Goal: Use online tool/utility: Utilize a website feature to perform a specific function

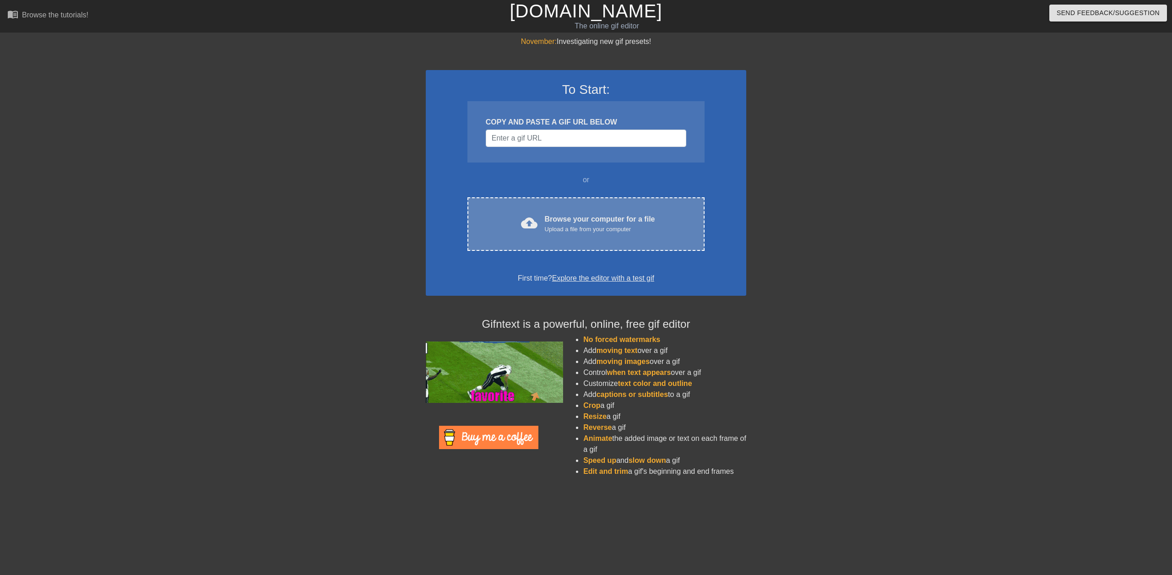
click at [602, 217] on div "Browse your computer for a file Upload a file from your computer" at bounding box center [600, 224] width 110 height 20
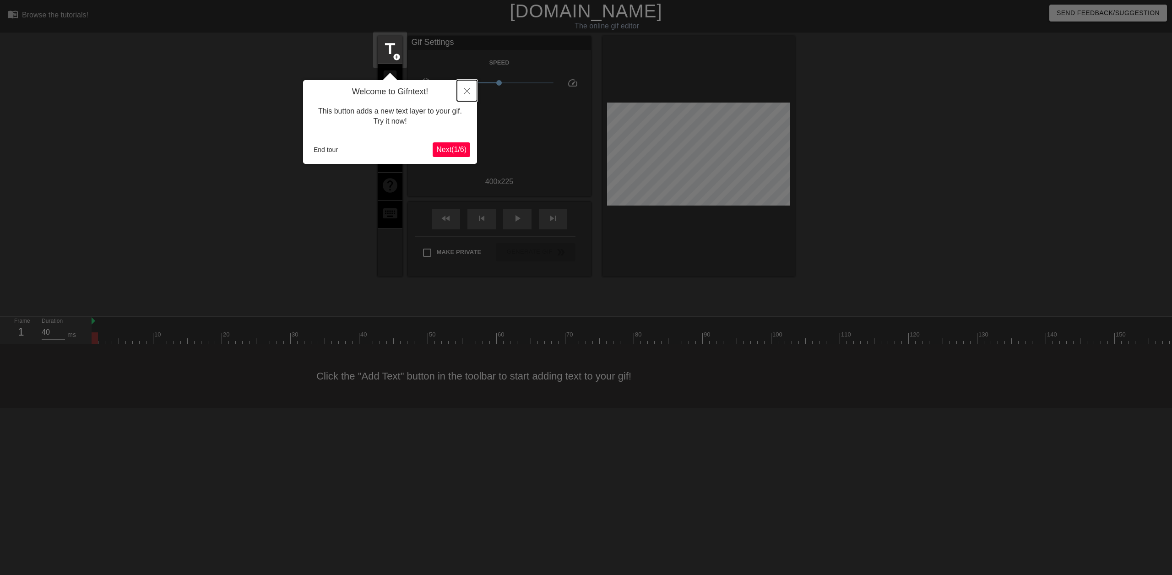
click at [468, 89] on icon "Close" at bounding box center [467, 91] width 6 height 6
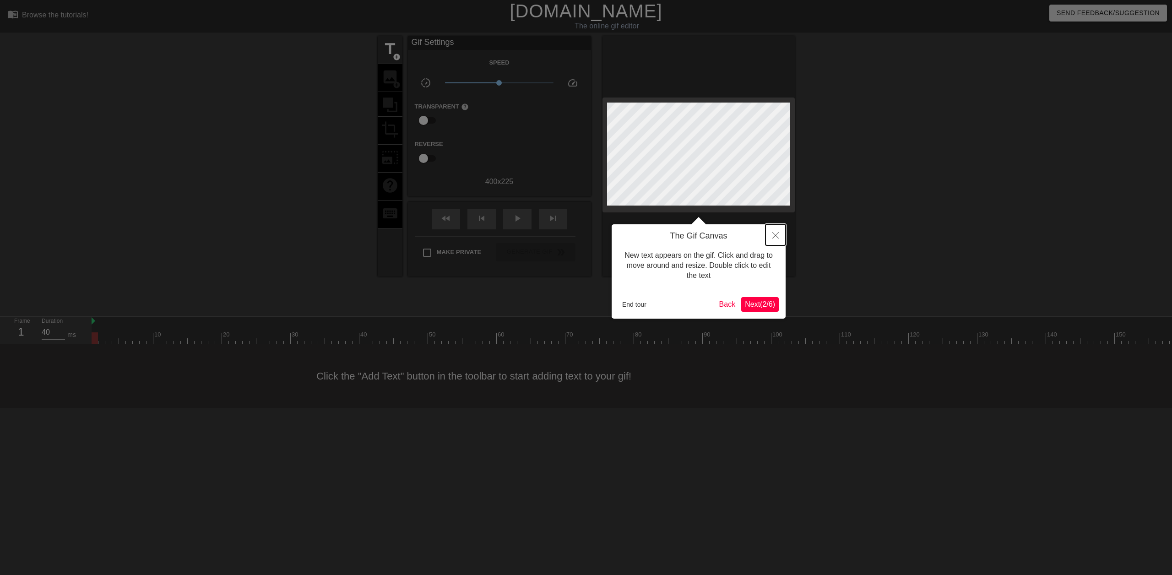
click at [772, 237] on button "Close" at bounding box center [775, 234] width 20 height 21
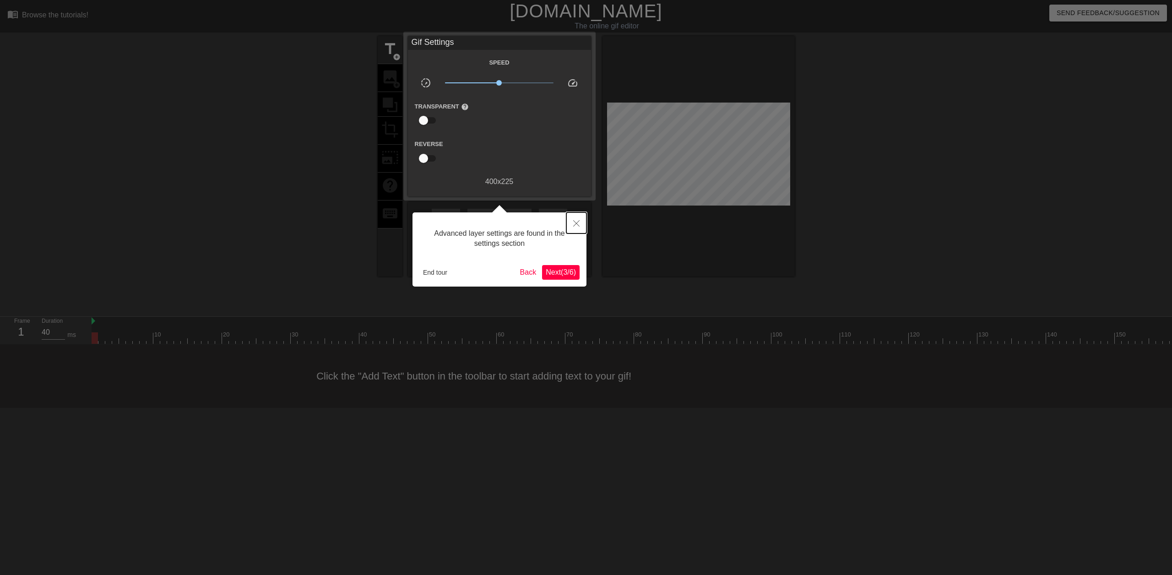
click at [570, 229] on button "Close" at bounding box center [576, 222] width 20 height 21
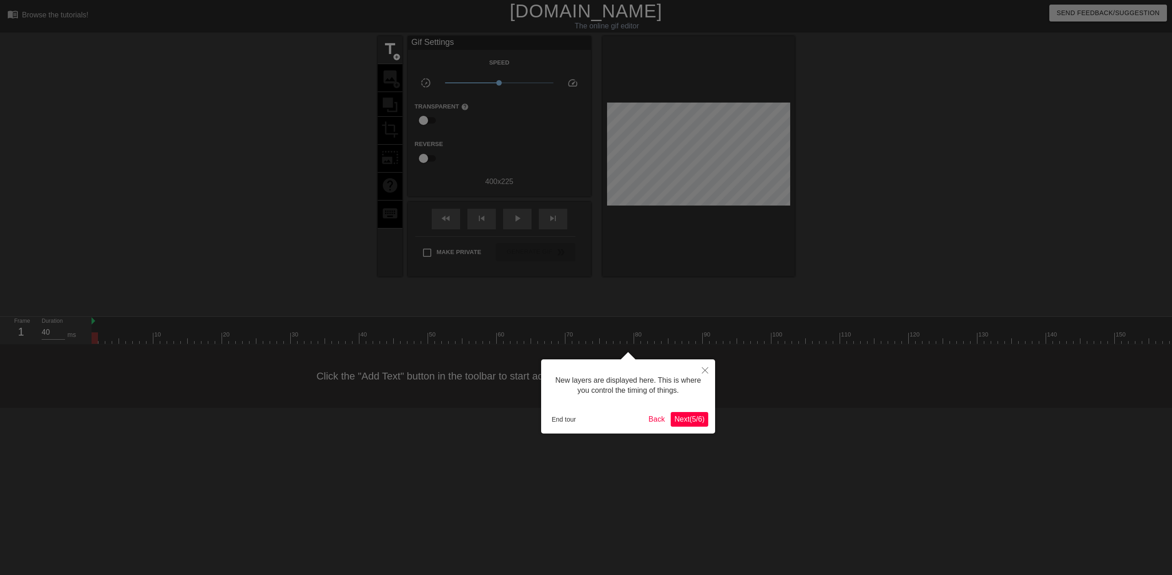
scroll to position [8, 0]
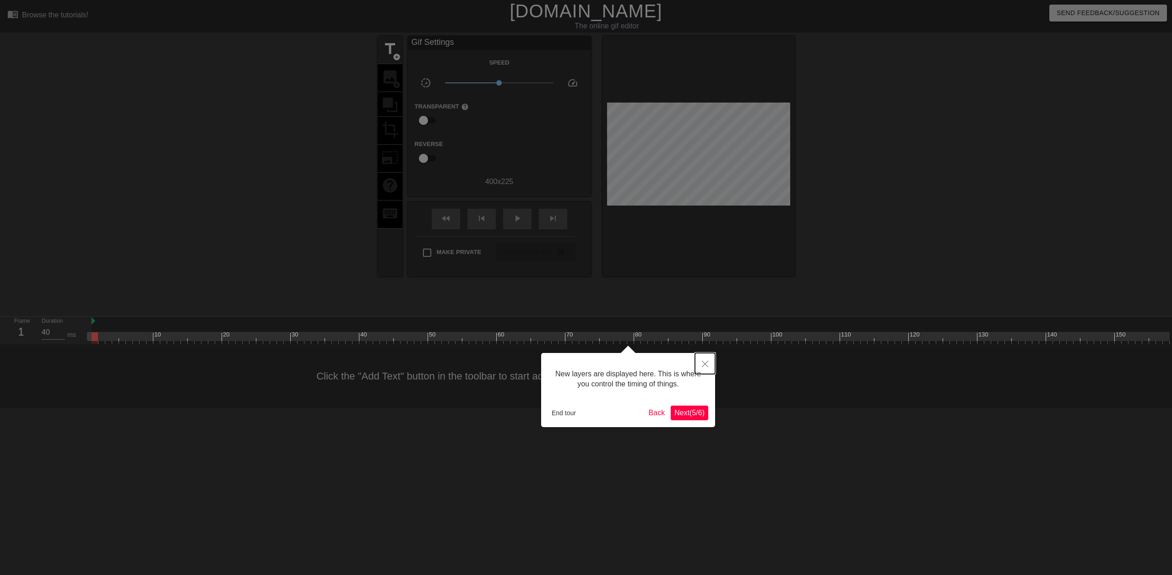
click at [703, 365] on icon "Close" at bounding box center [705, 364] width 6 height 6
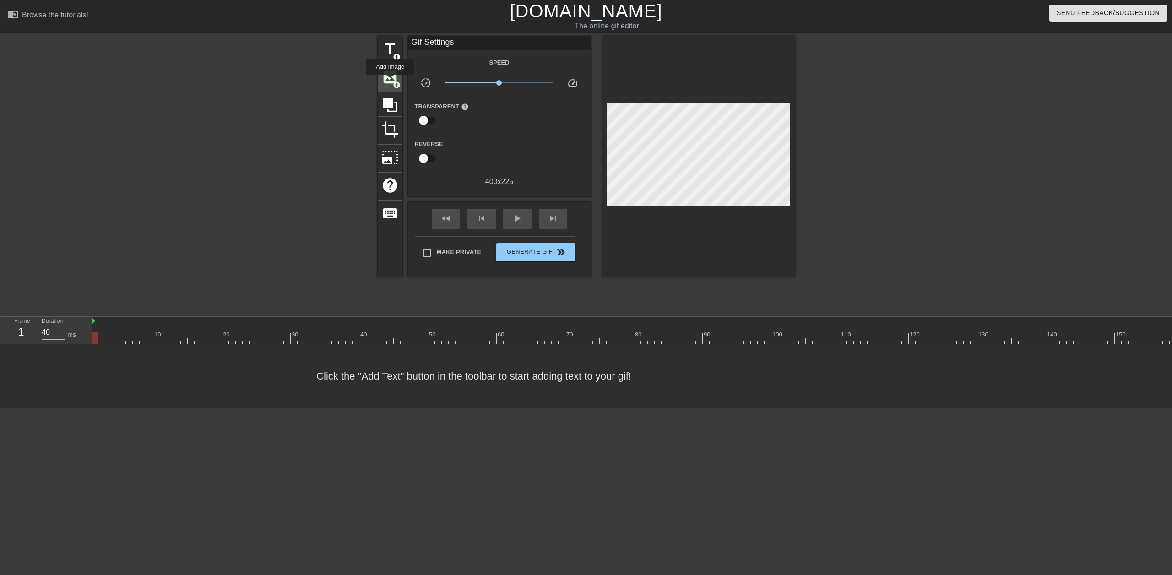
click at [390, 81] on span "image" at bounding box center [389, 76] width 17 height 17
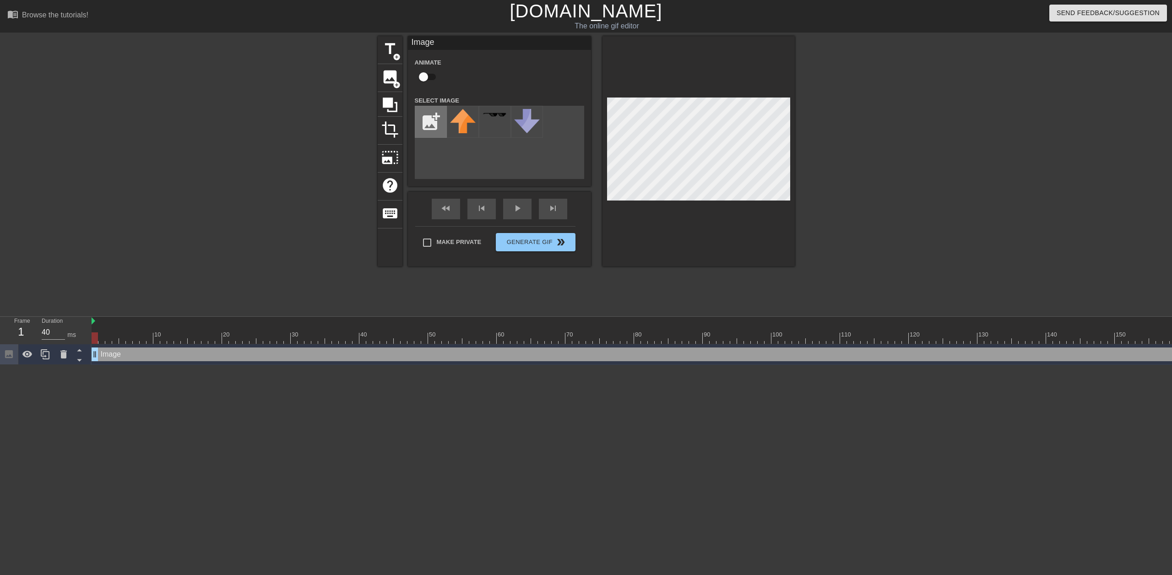
click at [427, 123] on input "file" at bounding box center [430, 121] width 31 height 31
type input "C:\fakepath\High Score Week 1.png"
click at [467, 124] on div at bounding box center [463, 122] width 32 height 32
drag, startPoint x: 96, startPoint y: 337, endPoint x: 561, endPoint y: 336, distance: 464.5
click at [561, 336] on div at bounding box center [561, 337] width 6 height 11
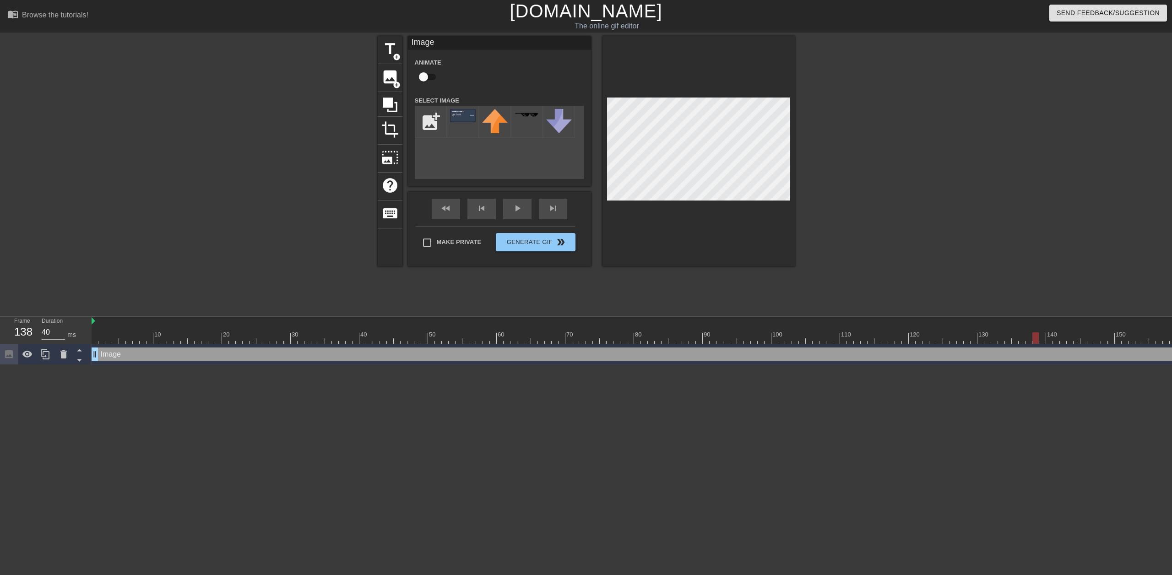
drag, startPoint x: 561, startPoint y: 336, endPoint x: 1037, endPoint y: 343, distance: 476.5
click at [1037, 343] on div at bounding box center [1035, 337] width 6 height 11
drag, startPoint x: 1039, startPoint y: 338, endPoint x: 1048, endPoint y: 336, distance: 8.4
click at [1048, 336] on div at bounding box center [902, 337] width 1620 height 11
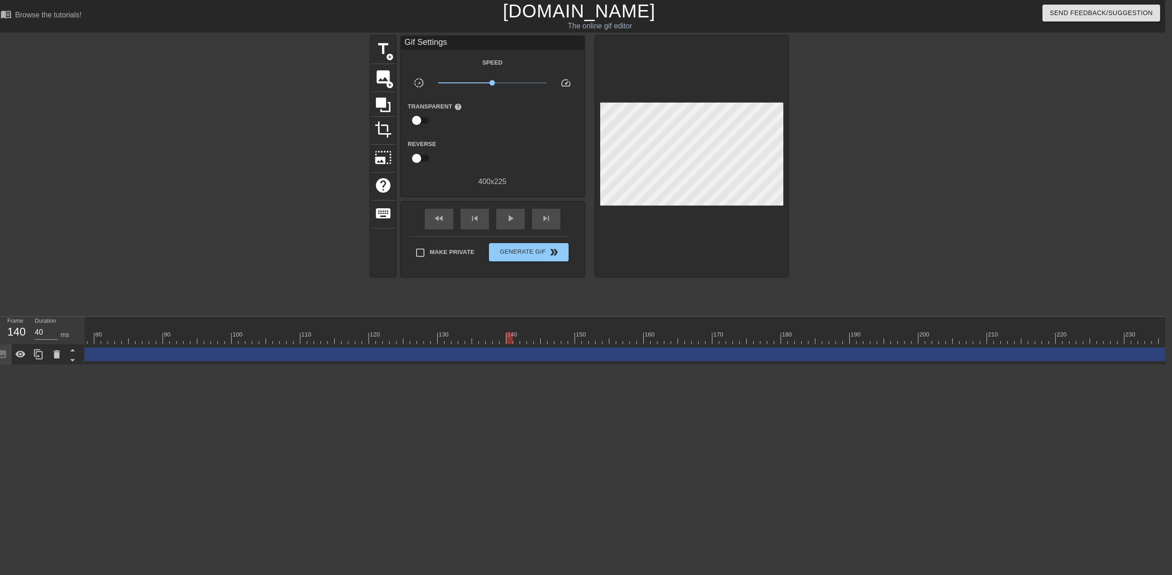
scroll to position [0, 542]
click at [504, 337] on div at bounding box center [352, 337] width 1620 height 11
click at [498, 337] on div at bounding box center [352, 337] width 1620 height 11
click at [502, 337] on div at bounding box center [500, 337] width 6 height 11
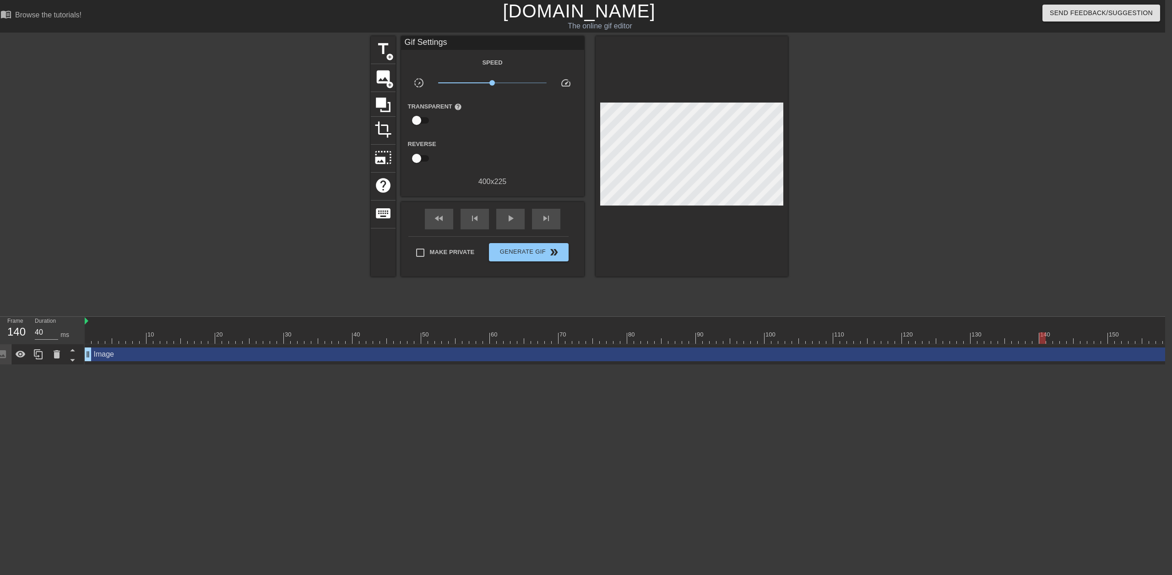
click at [117, 354] on div "Image drag_handle drag_handle" at bounding box center [895, 354] width 1620 height 14
click at [115, 363] on div "Image drag_handle drag_handle" at bounding box center [895, 354] width 1620 height 21
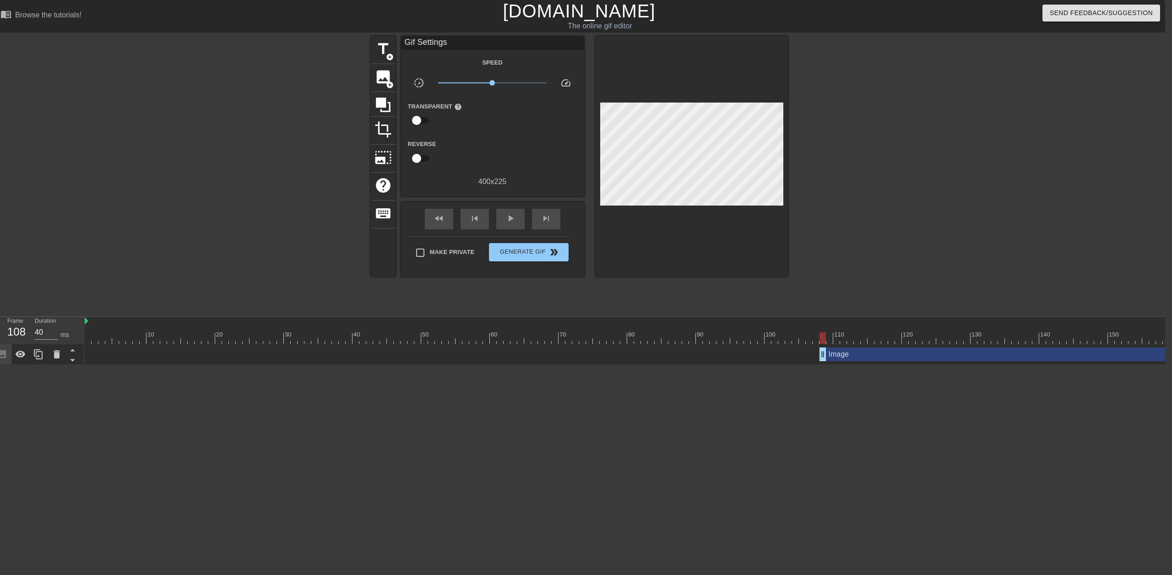
drag, startPoint x: 90, startPoint y: 356, endPoint x: 834, endPoint y: 338, distance: 744.3
click at [834, 338] on div "10 20 30 40 50 60 70 80 90 100 110 120 130 140 150 160" at bounding box center [625, 341] width 1080 height 48
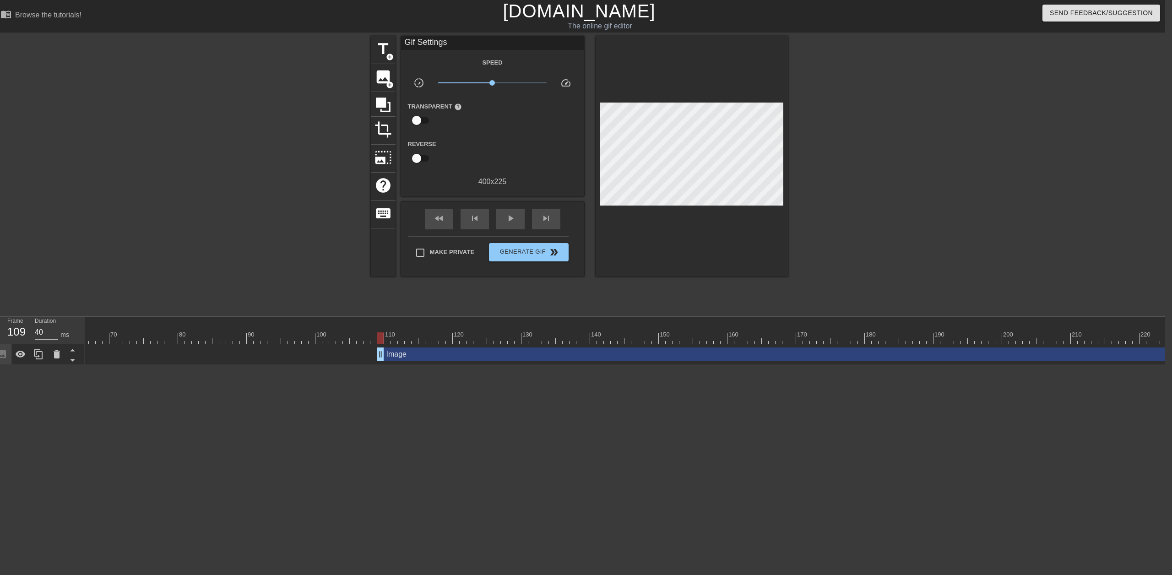
scroll to position [0, 496]
drag, startPoint x: 335, startPoint y: 357, endPoint x: 551, endPoint y: 358, distance: 215.6
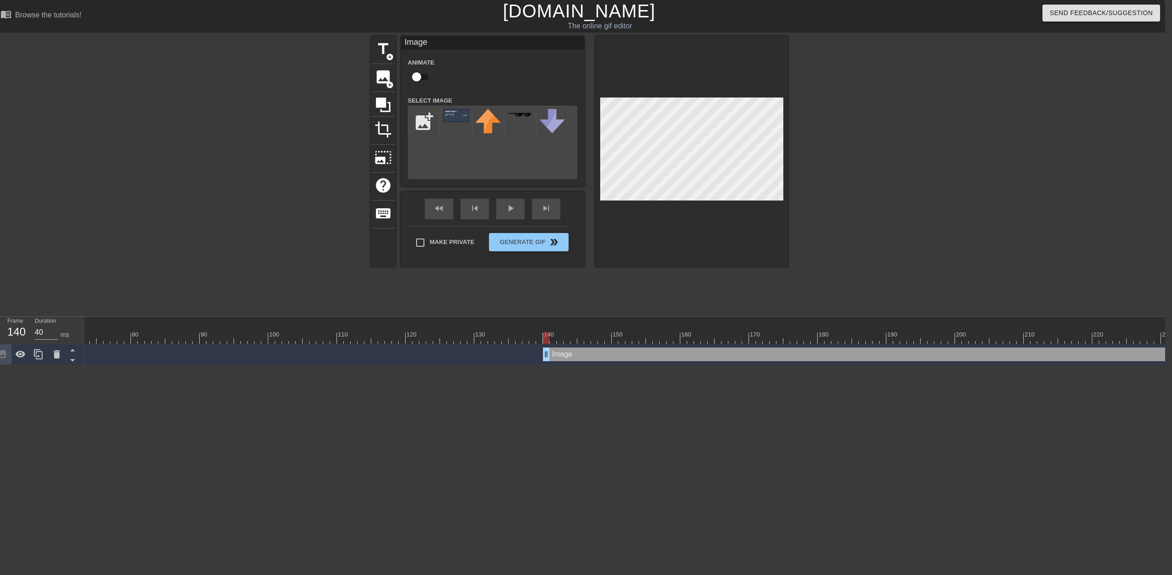
click at [781, 204] on div at bounding box center [691, 151] width 192 height 230
click at [691, 95] on div at bounding box center [691, 151] width 192 height 230
click at [692, 203] on div at bounding box center [691, 151] width 192 height 230
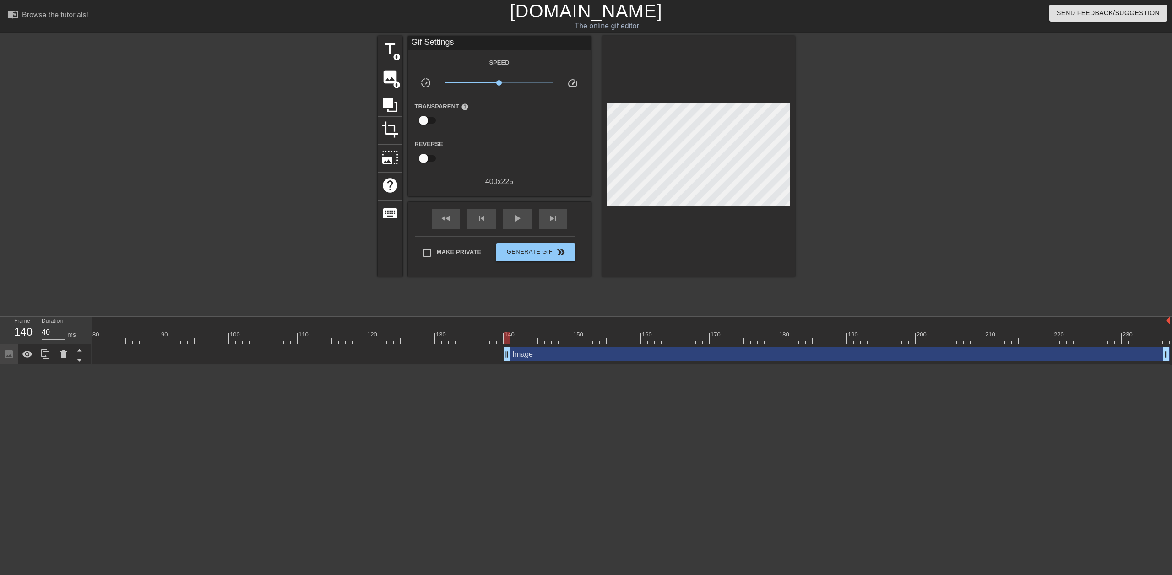
scroll to position [0, 0]
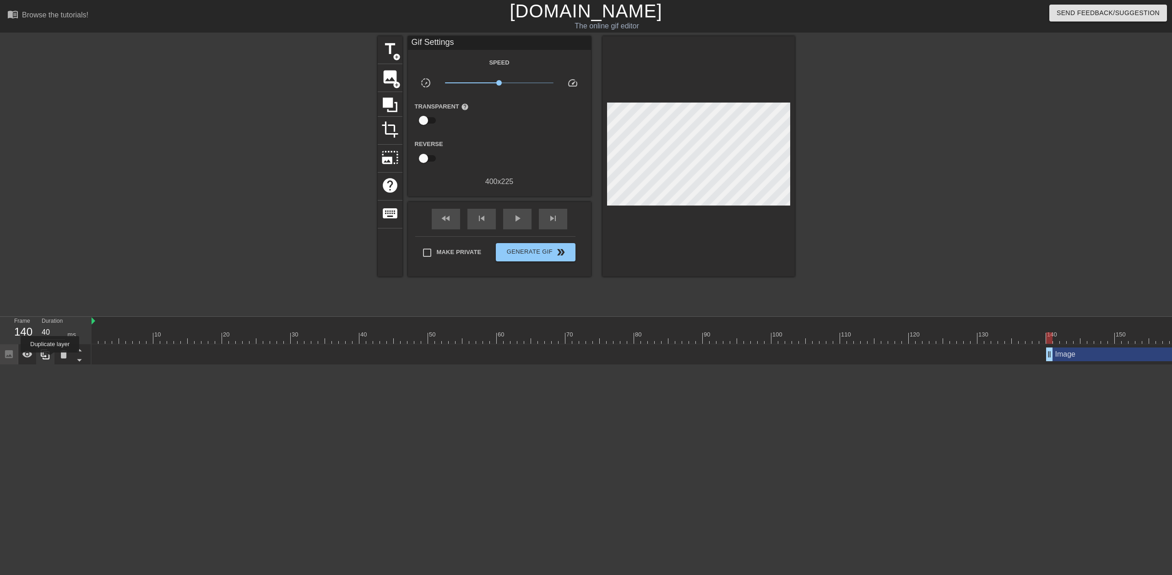
click at [50, 359] on icon at bounding box center [45, 354] width 11 height 11
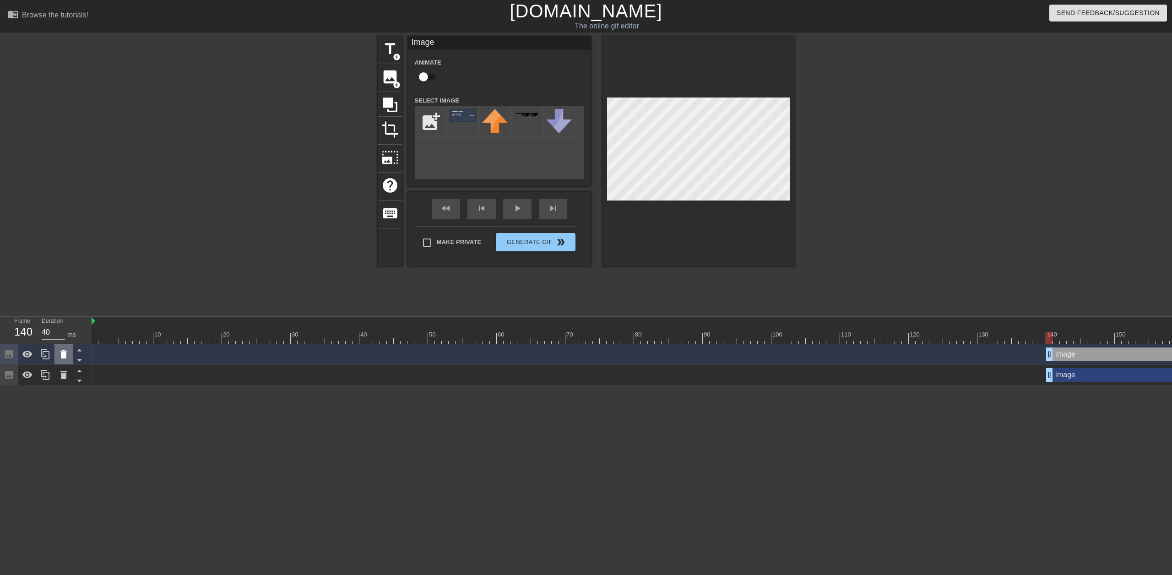
click at [61, 357] on icon at bounding box center [63, 354] width 6 height 8
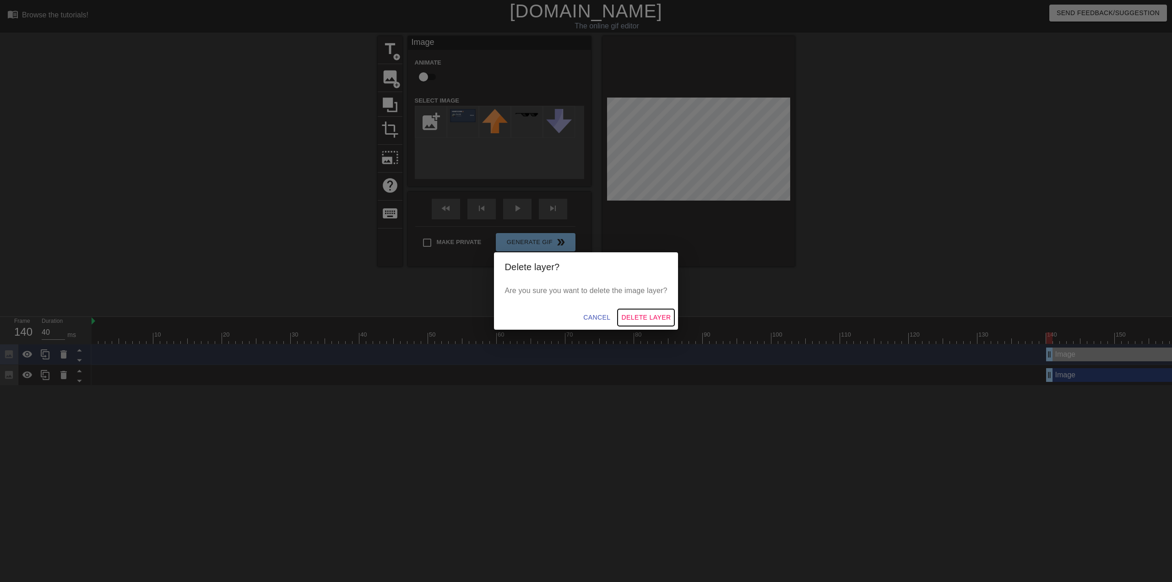
click at [633, 313] on span "Delete Layer" at bounding box center [645, 317] width 49 height 11
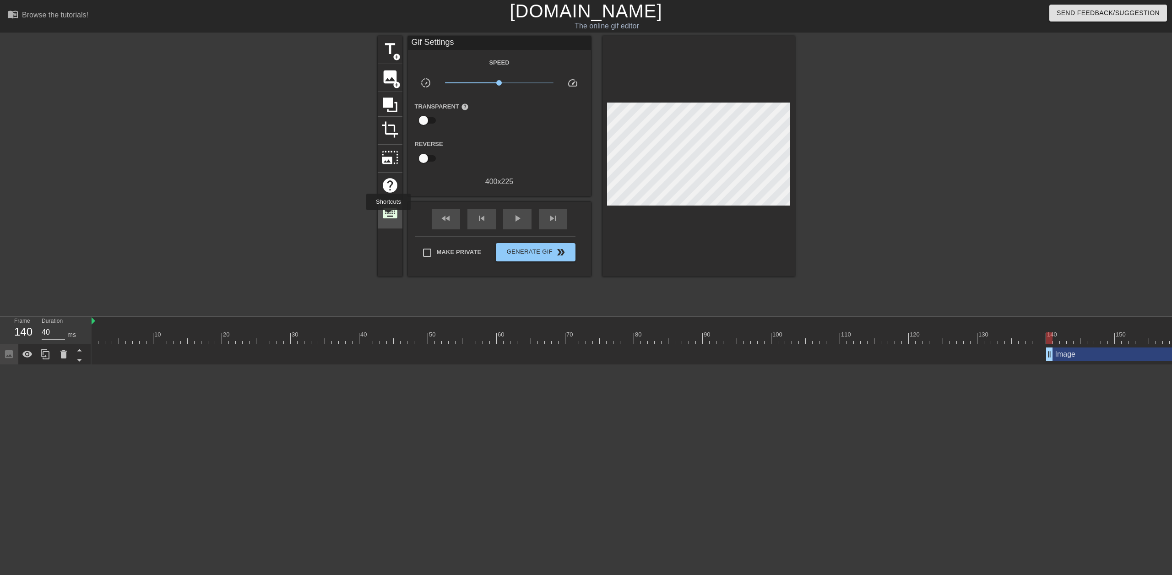
click at [388, 216] on span "keyboard" at bounding box center [389, 213] width 17 height 17
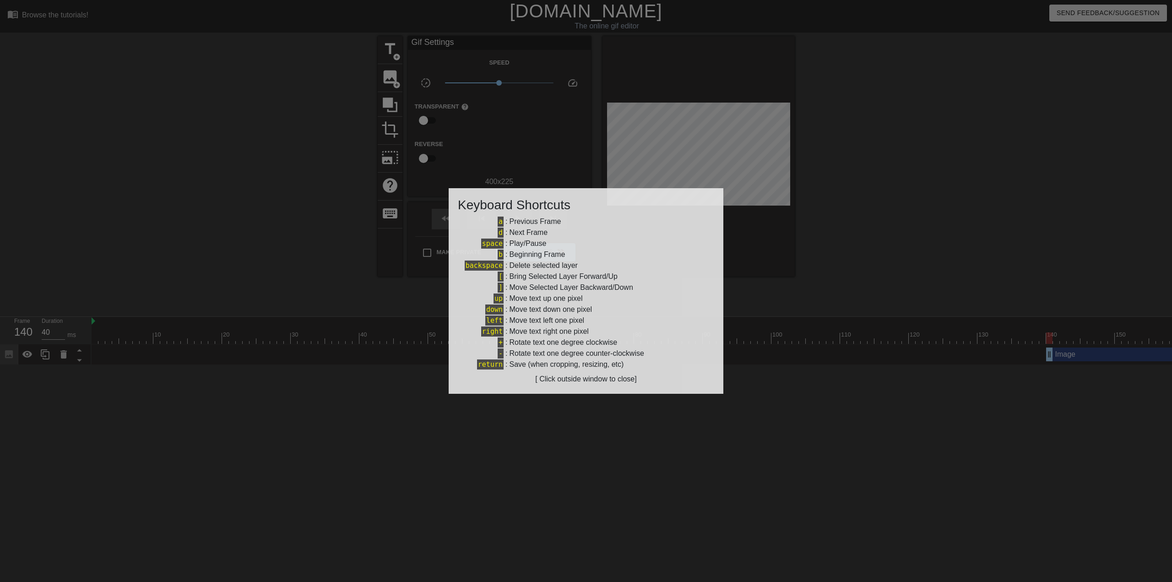
click at [339, 188] on div at bounding box center [586, 291] width 1172 height 582
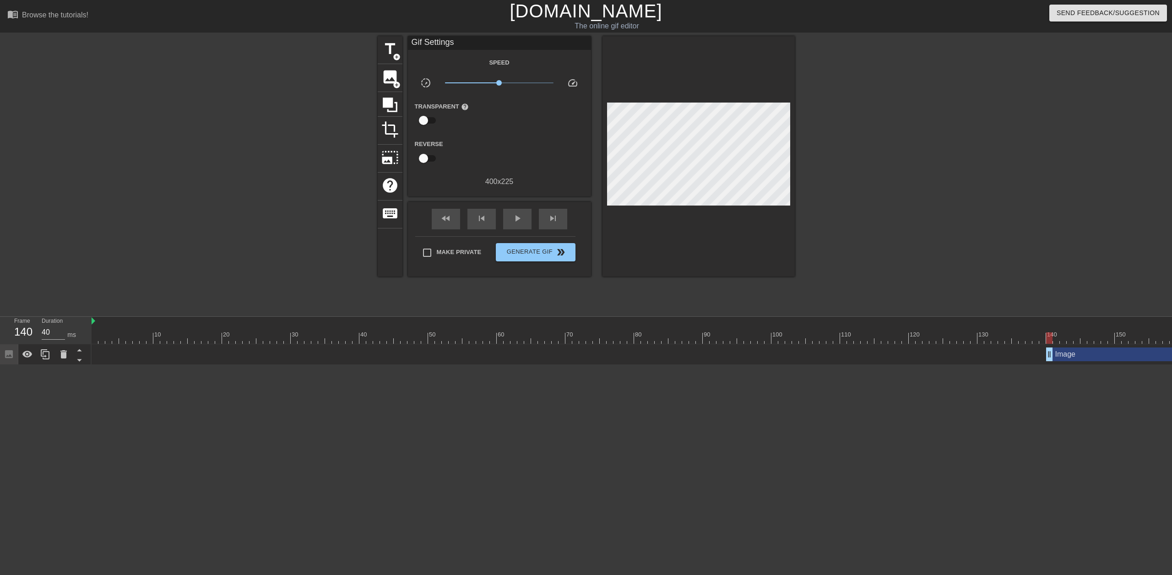
click at [564, 14] on link "[DOMAIN_NAME]" at bounding box center [585, 11] width 152 height 20
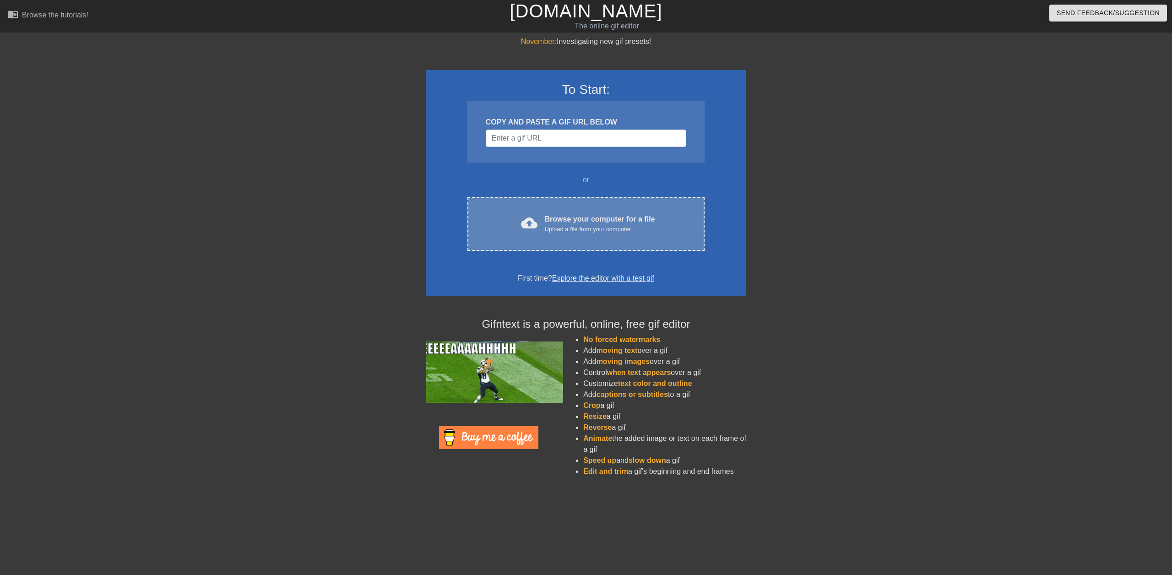
click at [584, 208] on div "cloud_upload Browse your computer for a file Upload a file from your computer C…" at bounding box center [585, 224] width 237 height 54
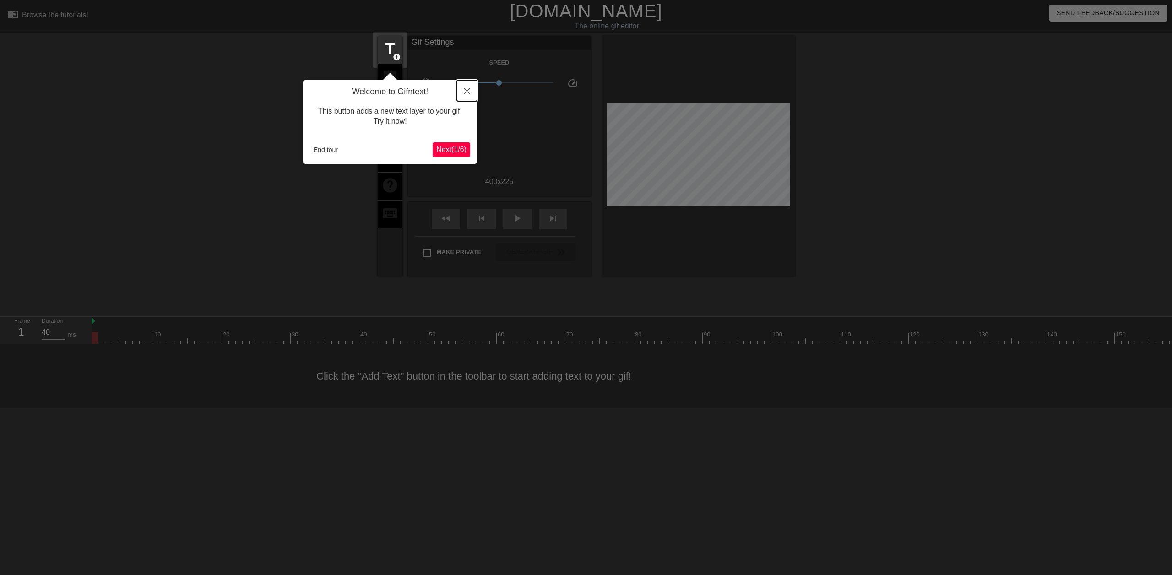
click at [469, 89] on icon "Close" at bounding box center [467, 91] width 6 height 6
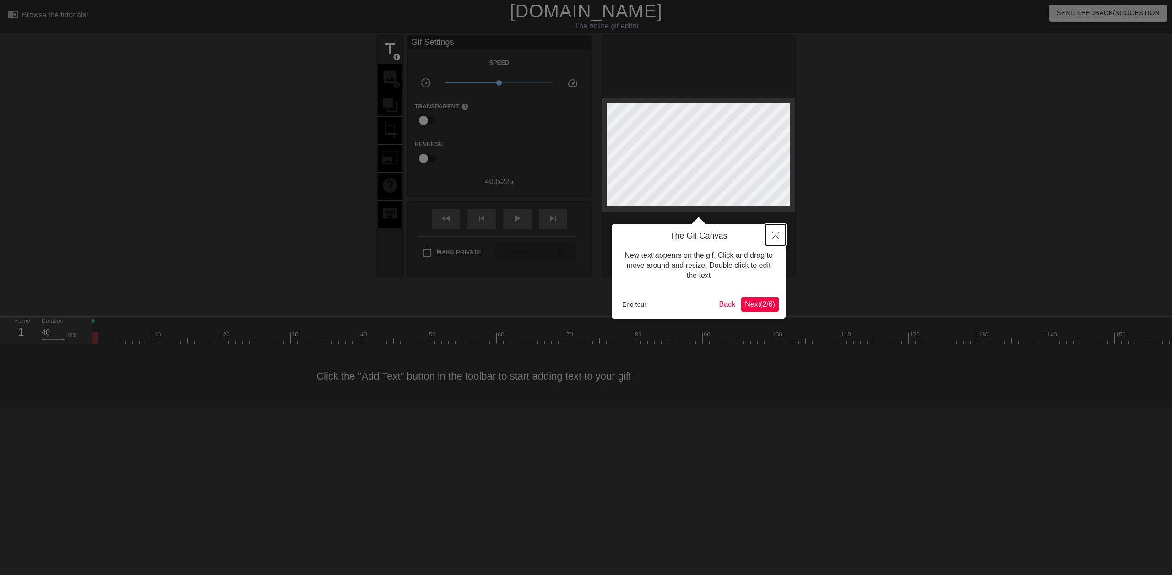
click at [778, 235] on icon "Close" at bounding box center [775, 235] width 6 height 6
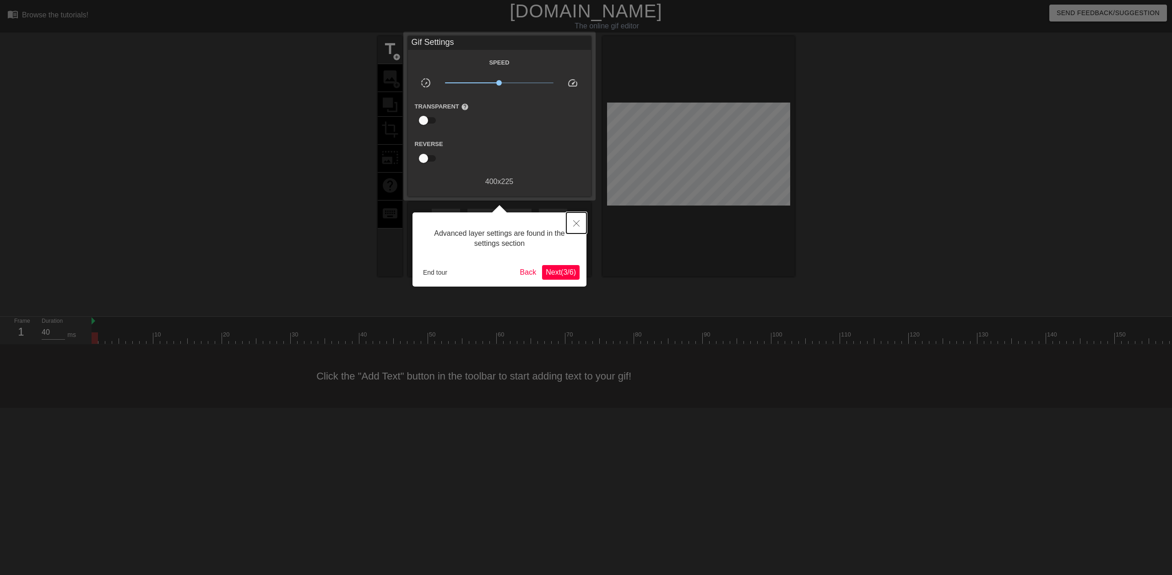
click at [583, 220] on button "Close" at bounding box center [576, 222] width 20 height 21
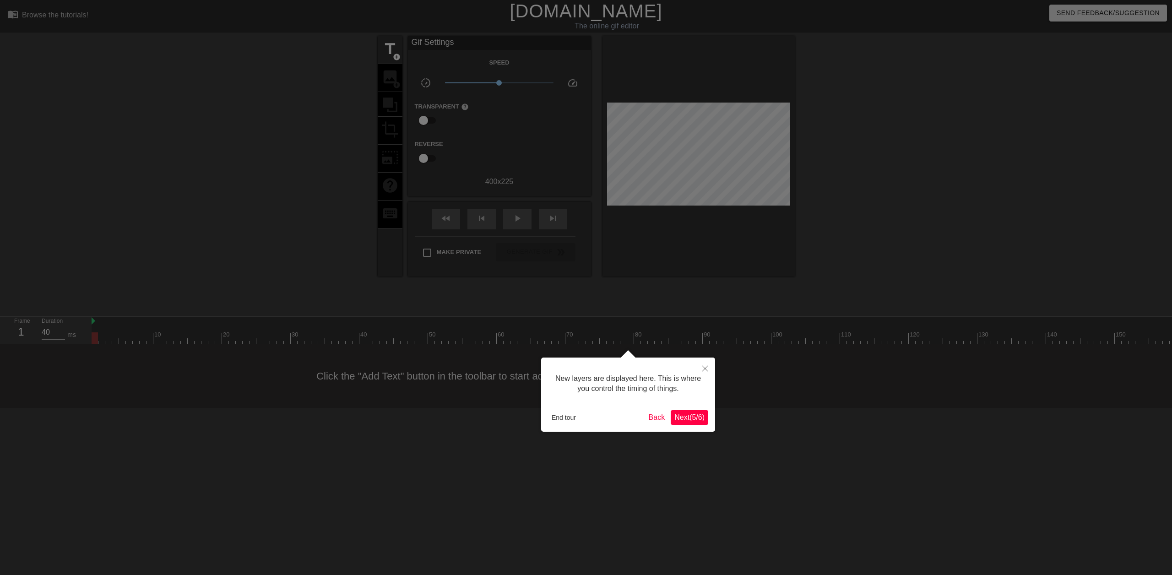
scroll to position [8, 0]
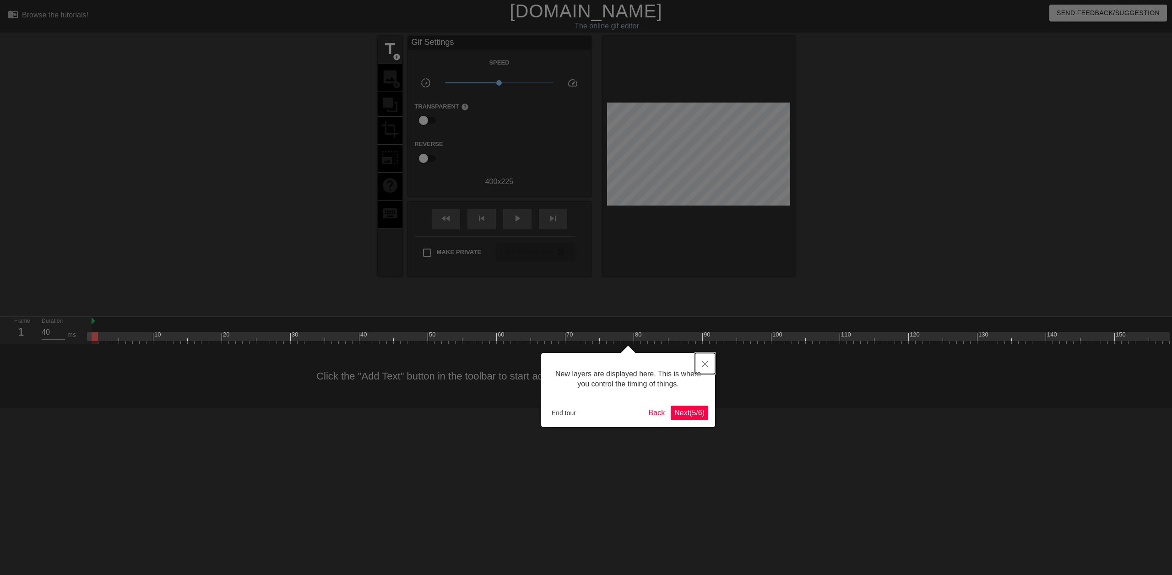
click at [705, 362] on icon "Close" at bounding box center [705, 364] width 6 height 6
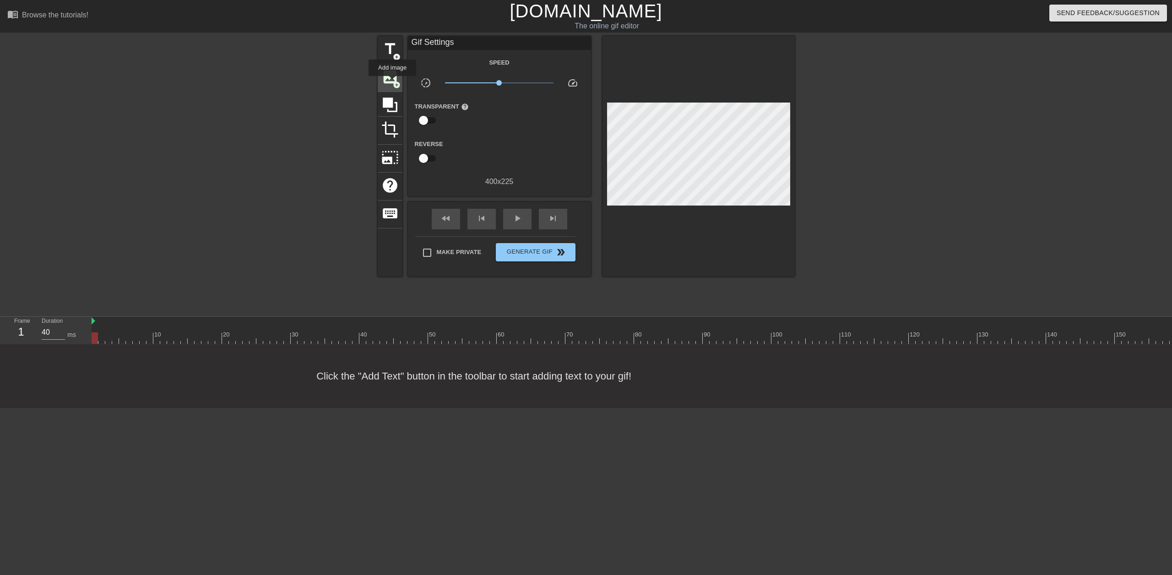
click at [393, 82] on span "add_circle" at bounding box center [397, 85] width 8 height 8
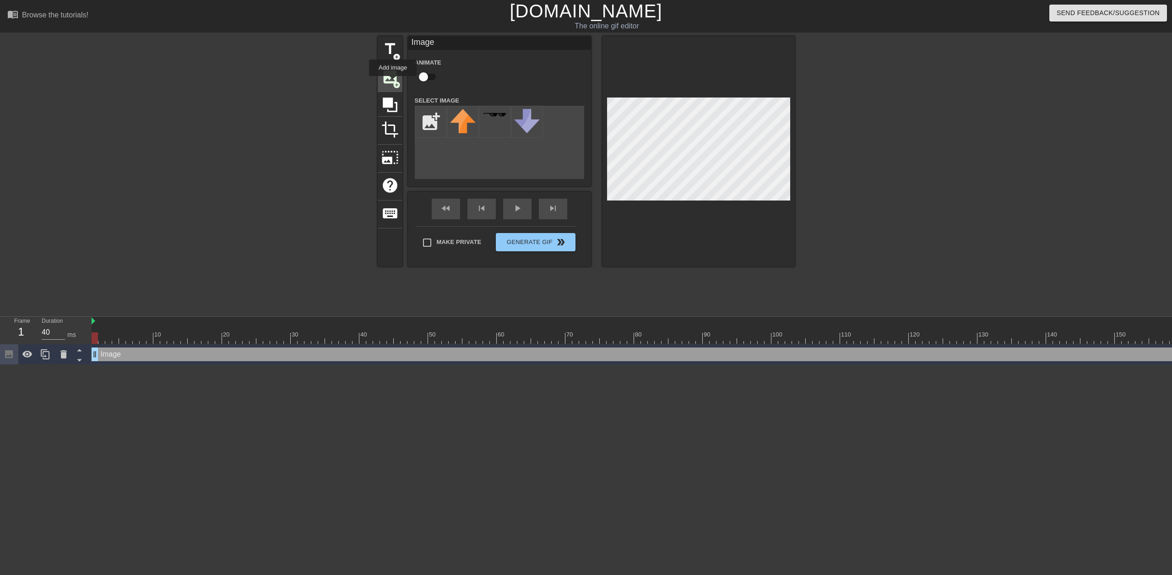
scroll to position [0, 0]
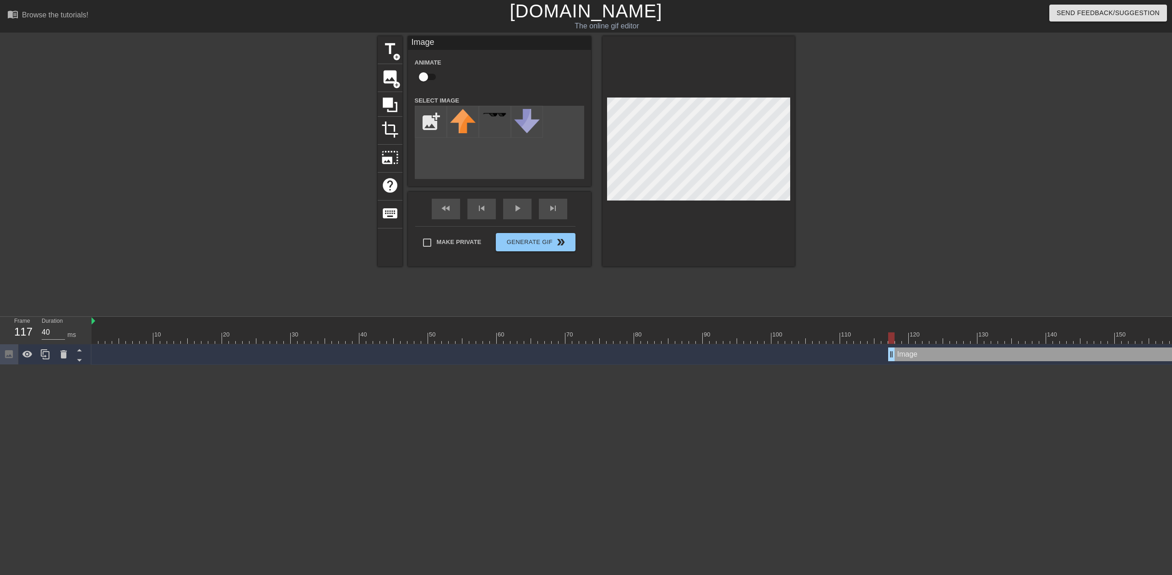
drag, startPoint x: 97, startPoint y: 355, endPoint x: 903, endPoint y: 364, distance: 806.0
click at [903, 364] on div "Image drag_handle drag_handle" at bounding box center [895, 354] width 1606 height 21
click at [428, 125] on input "file" at bounding box center [430, 121] width 31 height 31
type input "C:\fakepath\High Score Week 1.png"
click at [467, 122] on img at bounding box center [463, 115] width 26 height 13
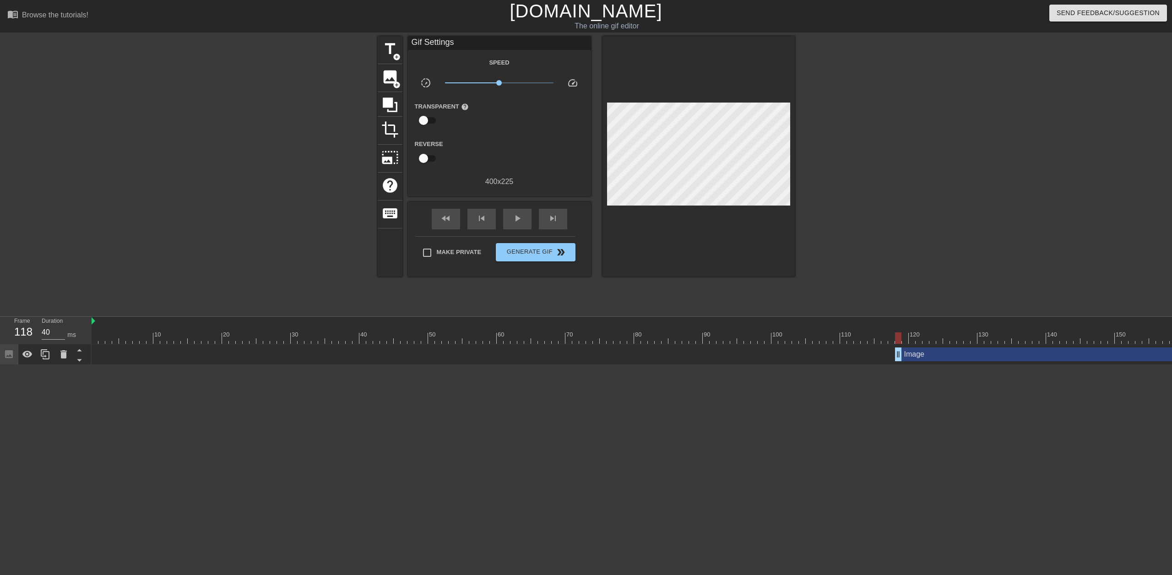
drag, startPoint x: 747, startPoint y: 366, endPoint x: 798, endPoint y: 369, distance: 51.4
click at [798, 365] on div "10 20 30 40 50 60 70 80 90 100 110 120 130 140 150 160" at bounding box center [632, 341] width 1080 height 48
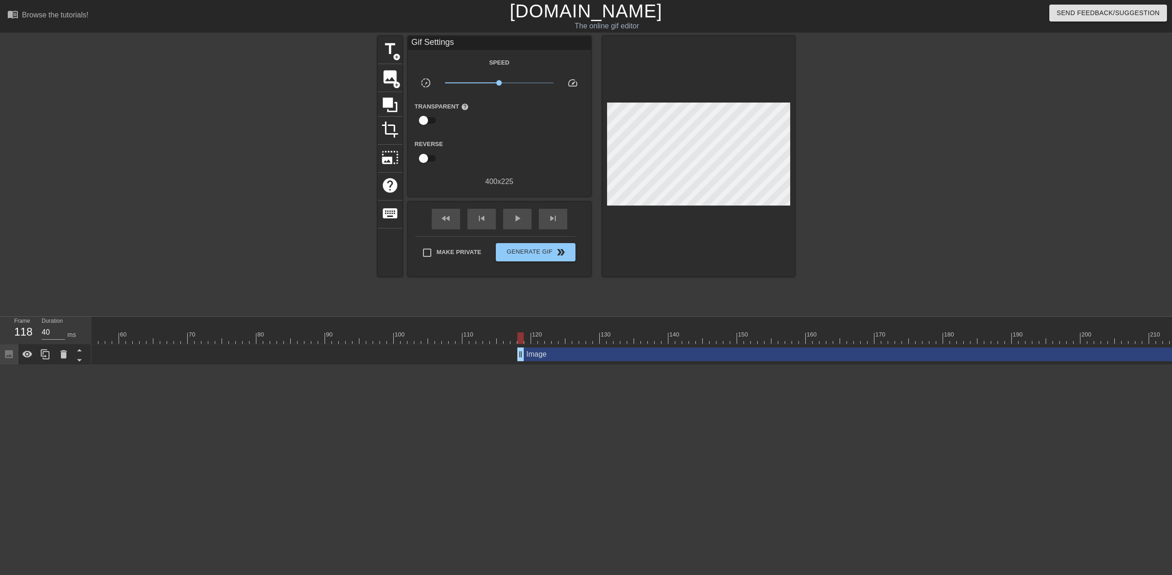
scroll to position [0, 393]
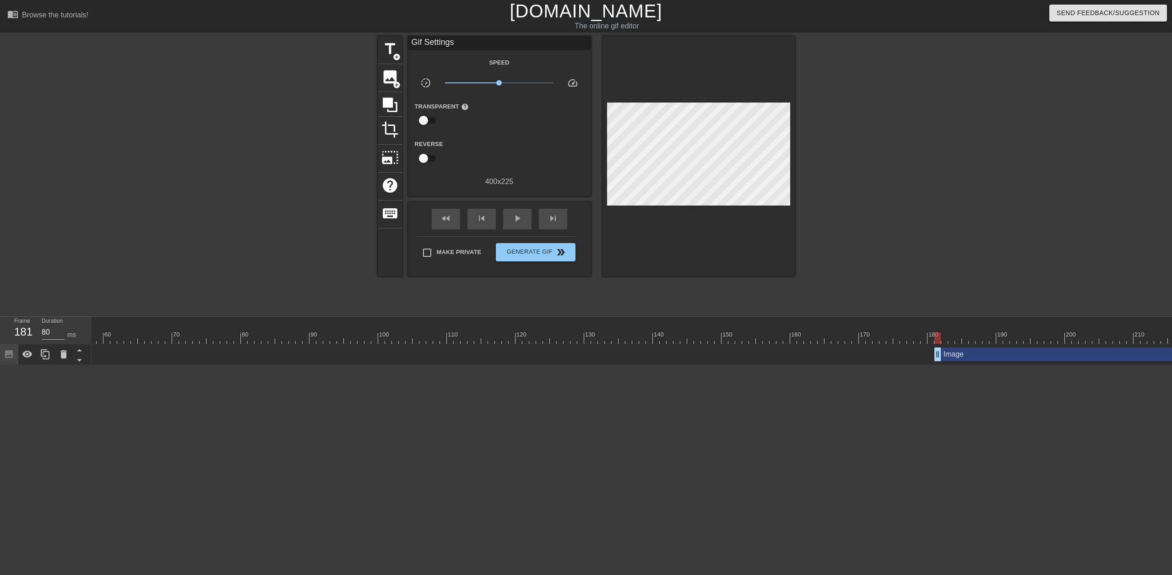
type input "40"
drag, startPoint x: 506, startPoint y: 356, endPoint x: 839, endPoint y: 360, distance: 333.2
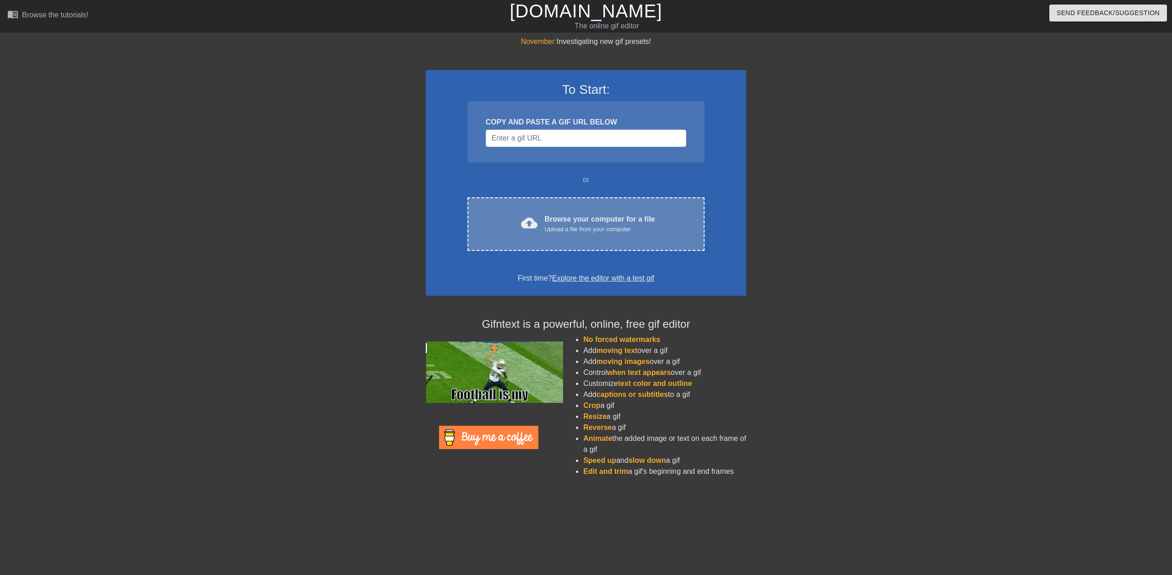
click at [572, 237] on div "cloud_upload Browse your computer for a file Upload a file from your computer C…" at bounding box center [585, 224] width 237 height 54
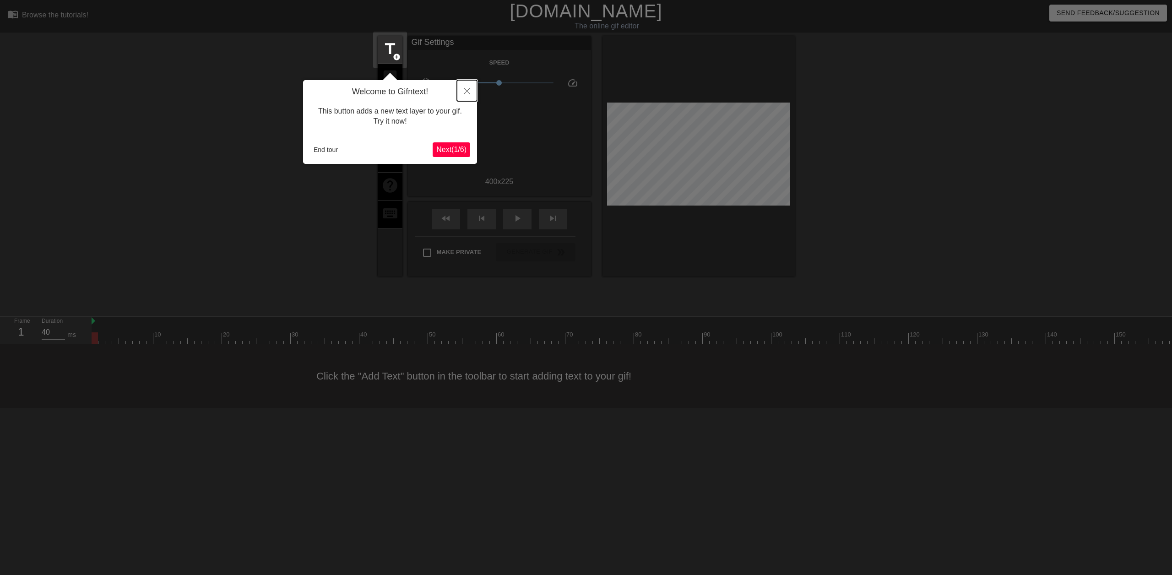
click at [460, 89] on button "Close" at bounding box center [467, 90] width 20 height 21
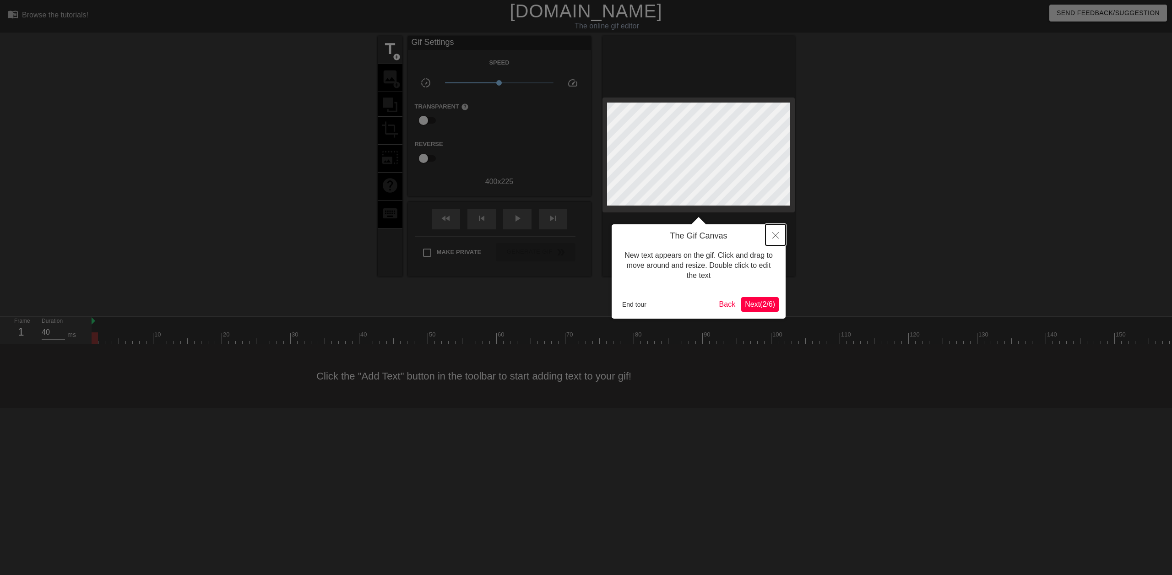
click at [783, 234] on button "Close" at bounding box center [775, 234] width 20 height 21
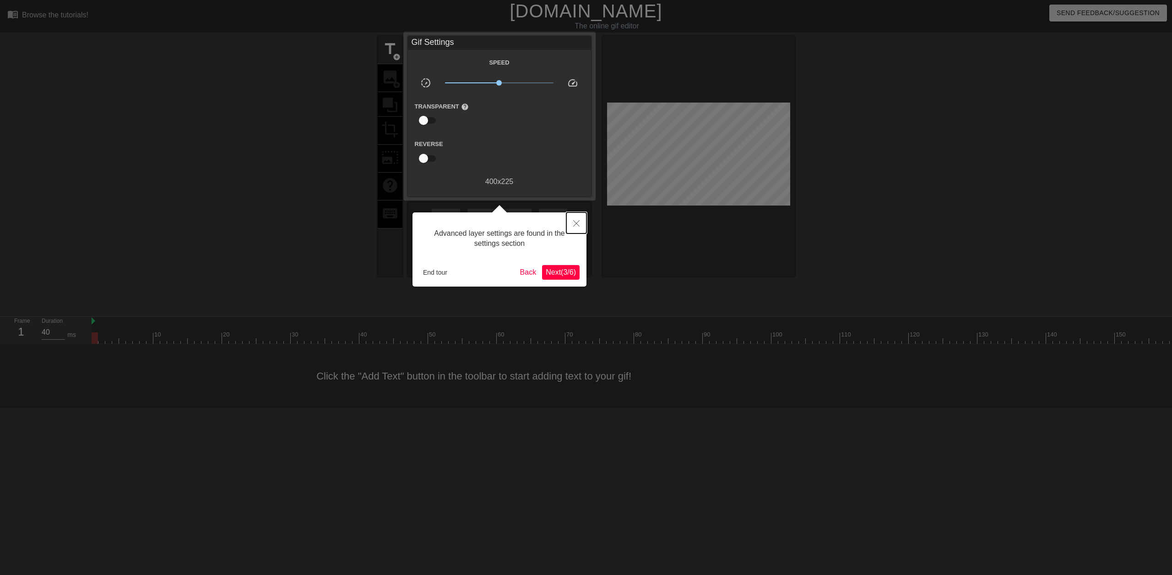
click at [576, 218] on button "Close" at bounding box center [576, 222] width 20 height 21
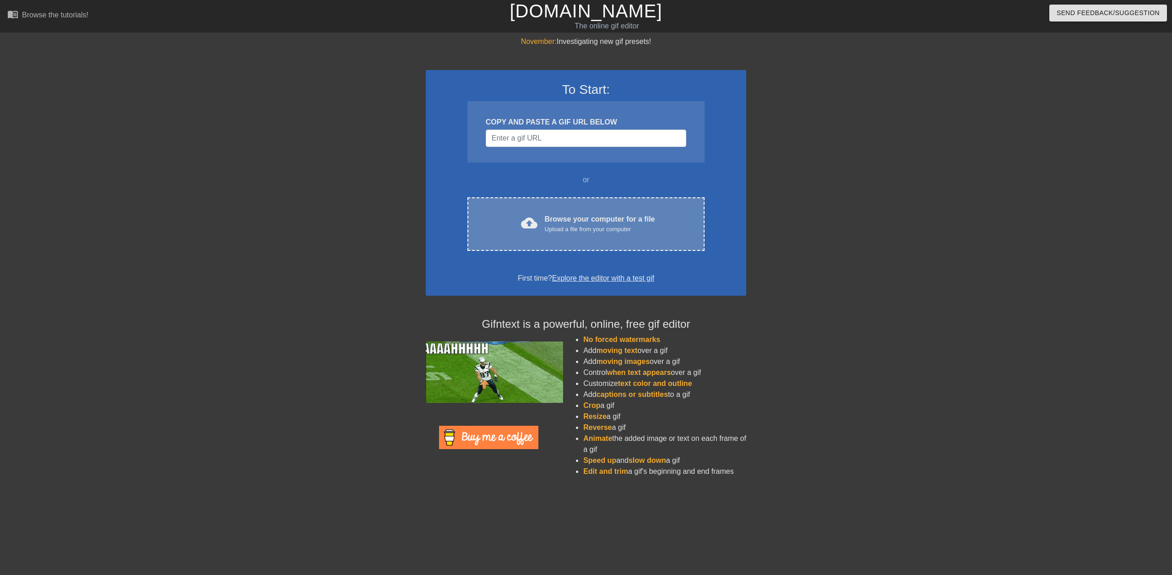
click at [557, 227] on div "Upload a file from your computer" at bounding box center [600, 229] width 110 height 9
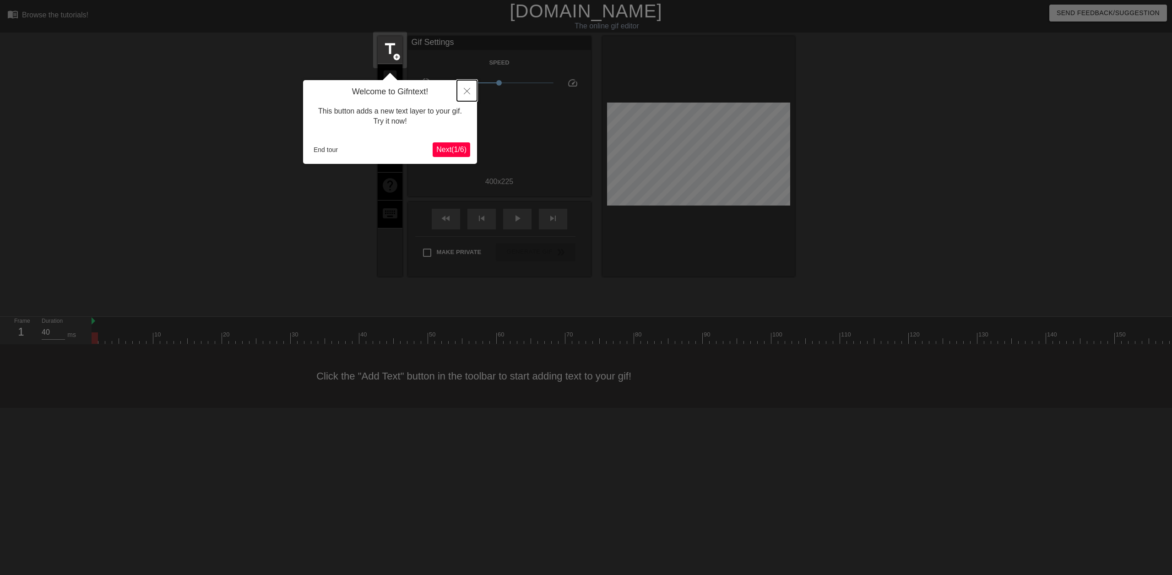
click at [458, 91] on button "Close" at bounding box center [467, 90] width 20 height 21
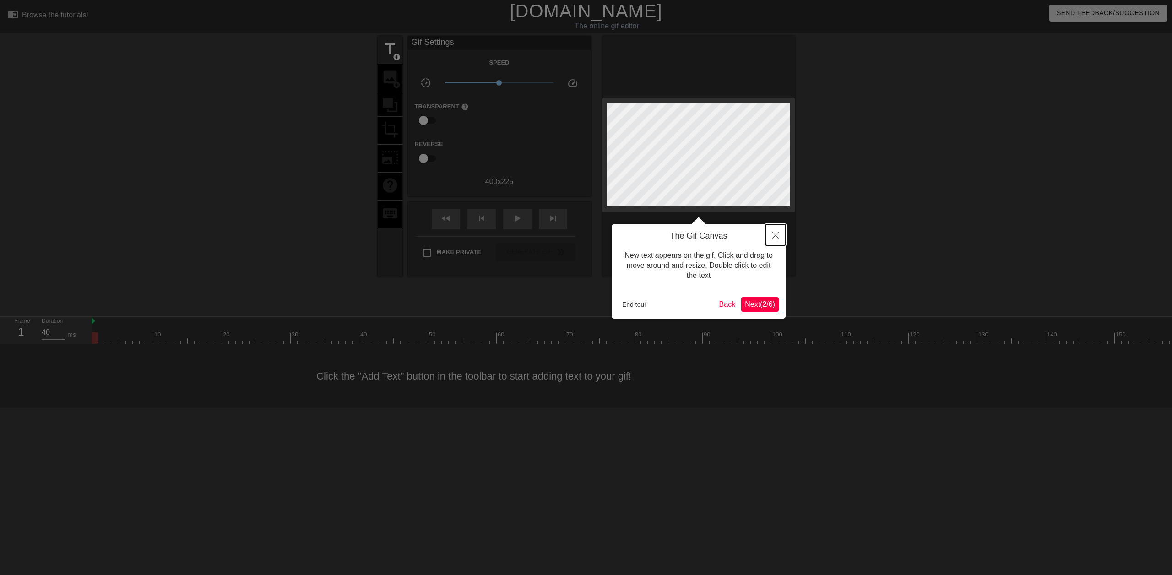
click at [772, 239] on button "Close" at bounding box center [775, 234] width 20 height 21
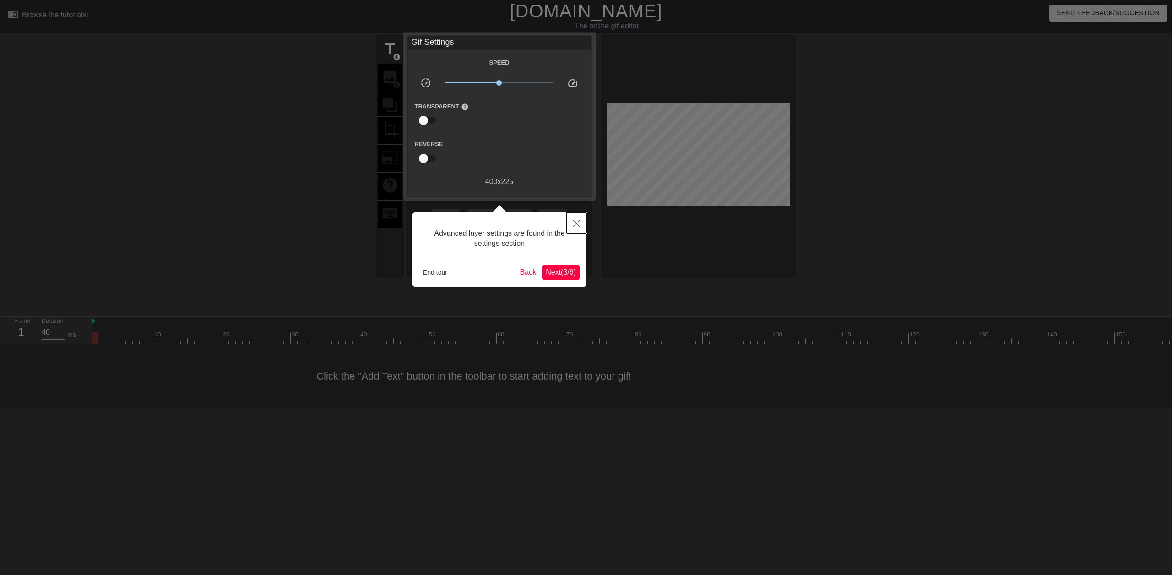
click at [581, 217] on button "Close" at bounding box center [576, 222] width 20 height 21
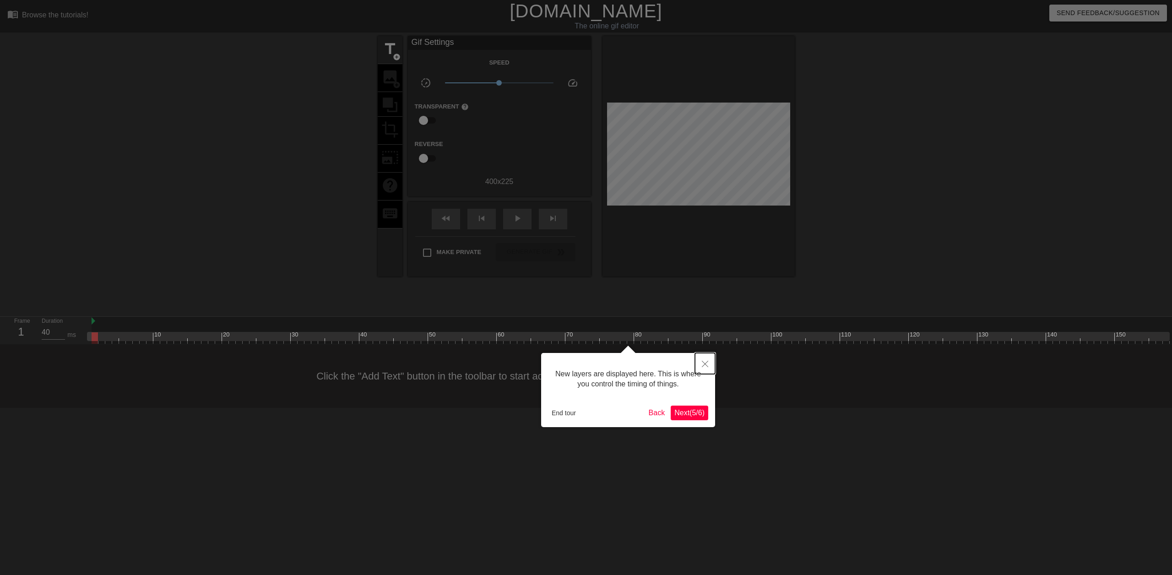
click at [706, 361] on button "Close" at bounding box center [705, 363] width 20 height 21
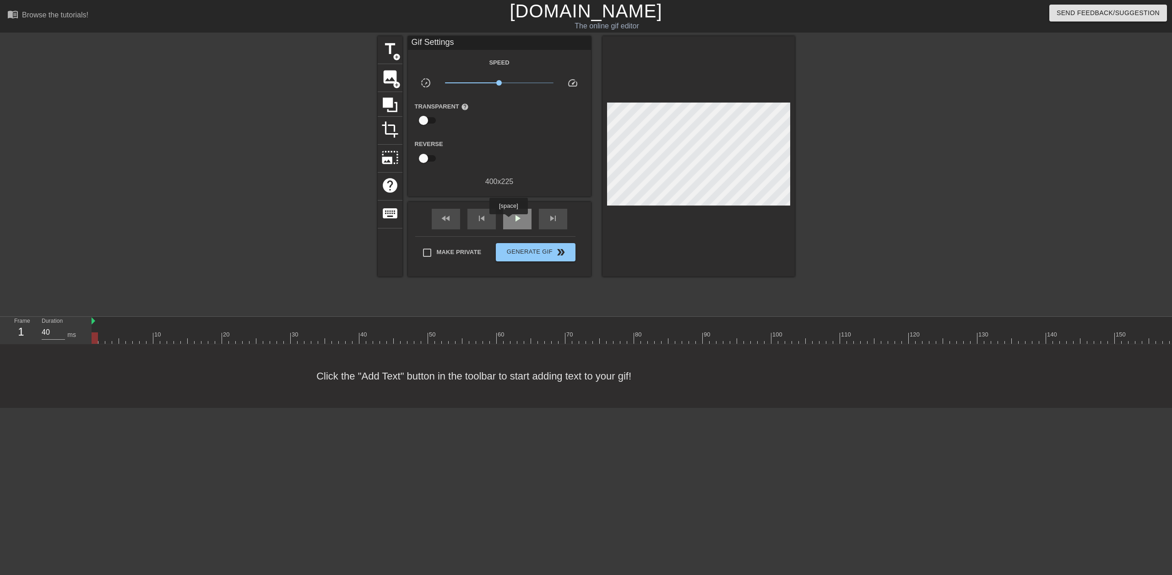
click at [509, 221] on div "play_arrow" at bounding box center [517, 219] width 28 height 21
click at [519, 218] on span "pause" at bounding box center [517, 218] width 11 height 11
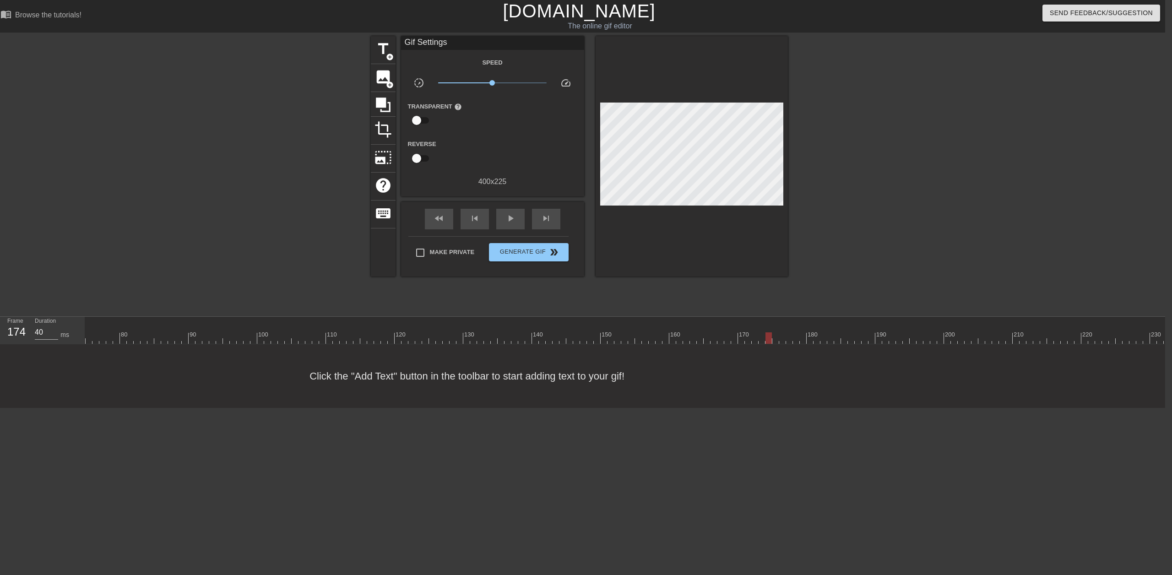
scroll to position [8, 535]
drag, startPoint x: 741, startPoint y: 334, endPoint x: 254, endPoint y: 335, distance: 486.9
click at [173, 331] on div "10 20 30 40 50 60 70 80 90 100 110 120 130 140 150 160" at bounding box center [359, 330] width 1606 height 27
click at [504, 227] on div "play_arrow" at bounding box center [510, 219] width 28 height 21
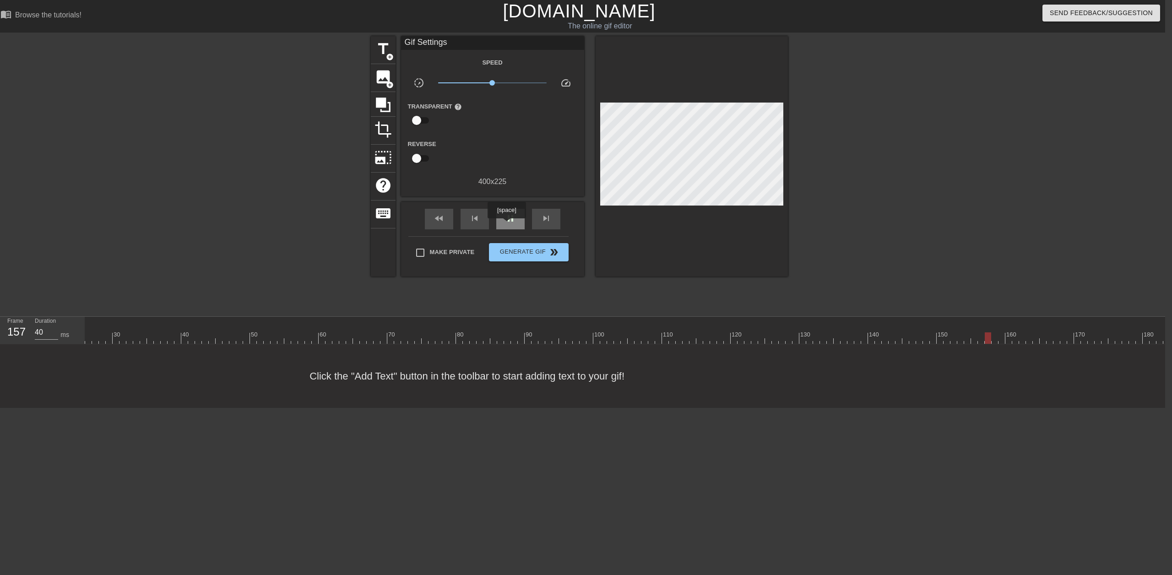
click at [506, 225] on div "pause" at bounding box center [510, 219] width 28 height 21
click at [507, 224] on div "play_arrow" at bounding box center [510, 219] width 28 height 21
click at [507, 224] on div "pause" at bounding box center [510, 219] width 28 height 21
click at [673, 338] on div at bounding box center [359, 337] width 1606 height 11
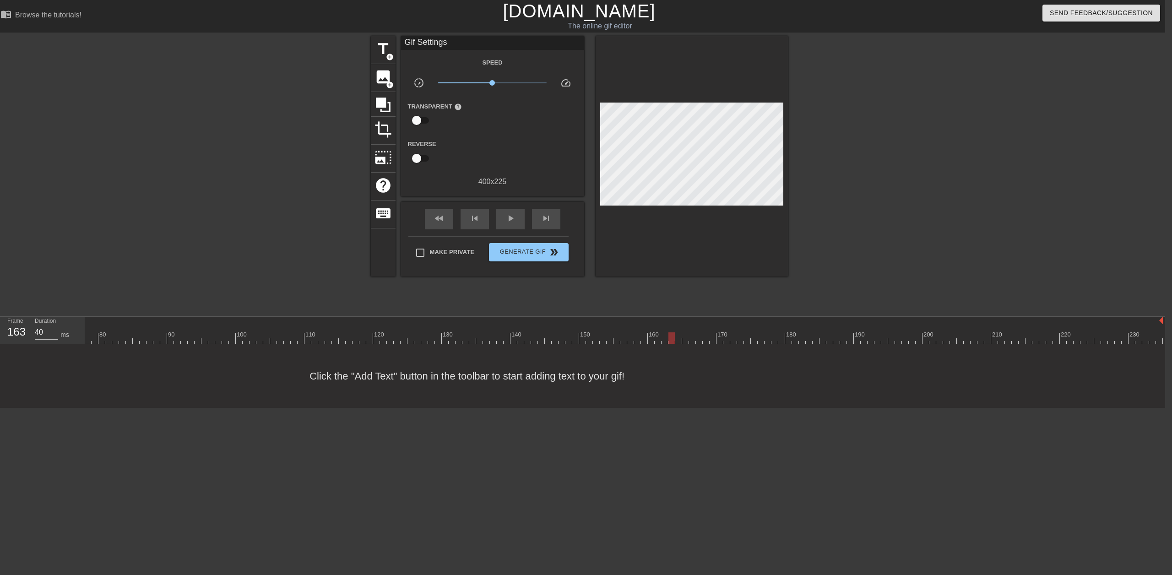
click at [666, 340] on div at bounding box center [359, 337] width 1606 height 11
click at [656, 340] on div at bounding box center [359, 337] width 1606 height 11
type input "1320"
click at [668, 339] on div at bounding box center [359, 337] width 1606 height 11
click at [386, 79] on span "image" at bounding box center [382, 76] width 17 height 17
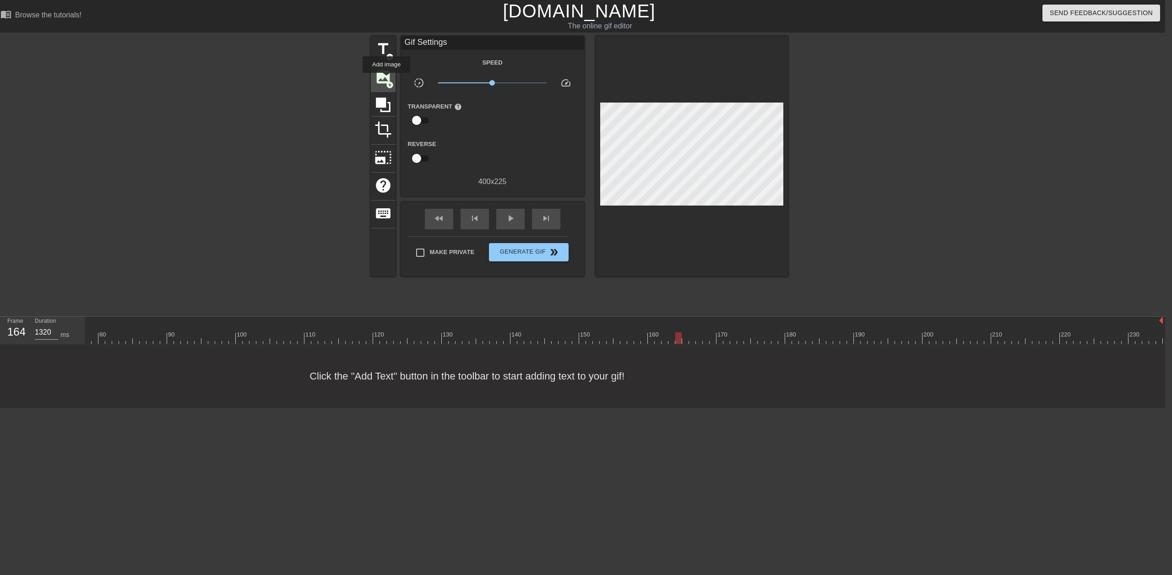
scroll to position [0, 529]
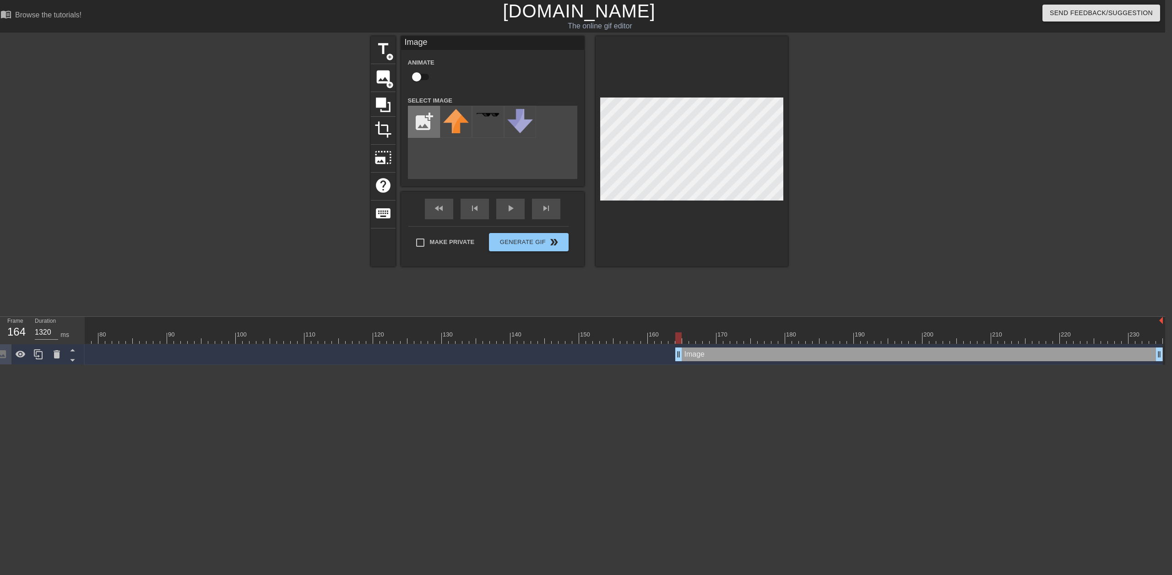
click at [430, 119] on input "file" at bounding box center [423, 121] width 31 height 31
type input "C:\fakepath\High Score Week 1.png"
click at [456, 115] on img at bounding box center [456, 115] width 26 height 13
click at [772, 216] on div at bounding box center [691, 151] width 192 height 230
click at [693, 97] on div at bounding box center [691, 151] width 192 height 230
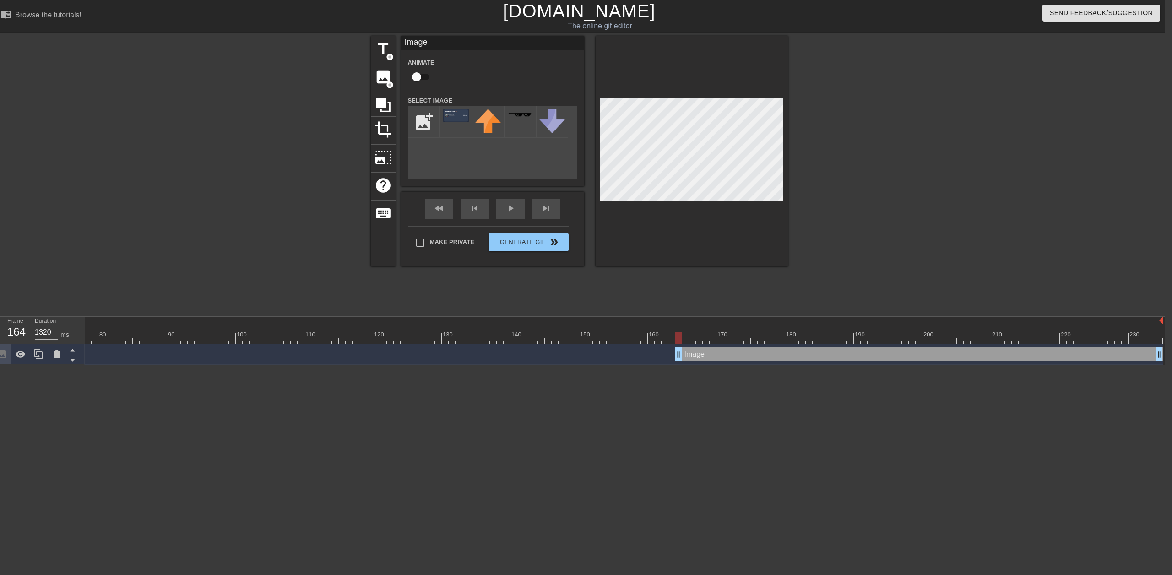
click at [693, 203] on div at bounding box center [691, 151] width 192 height 230
click at [786, 98] on div at bounding box center [691, 151] width 192 height 230
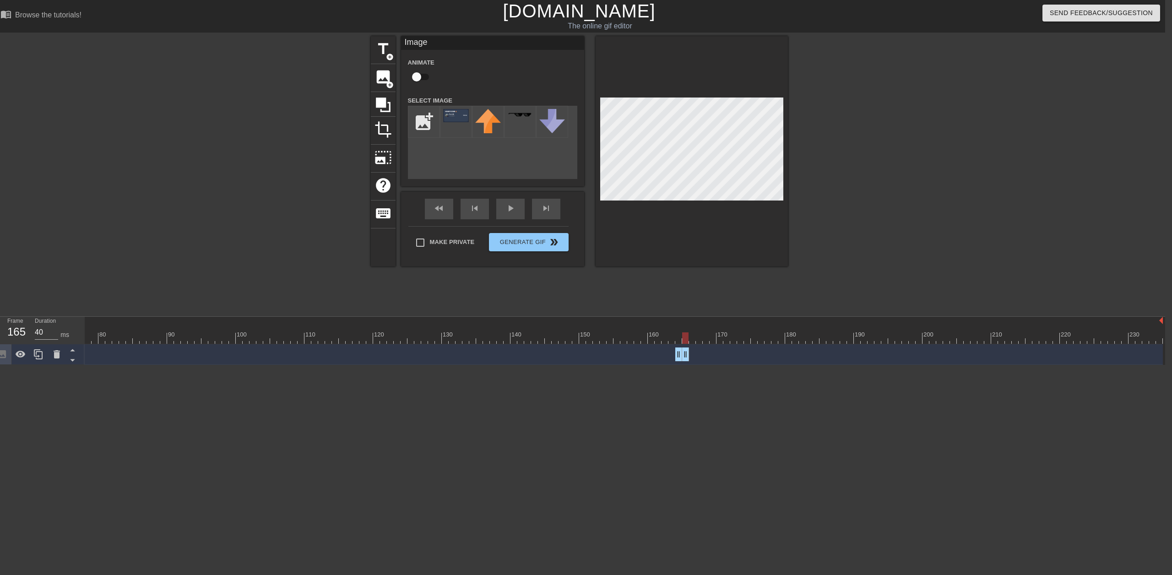
drag, startPoint x: 1159, startPoint y: 358, endPoint x: 686, endPoint y: 360, distance: 473.2
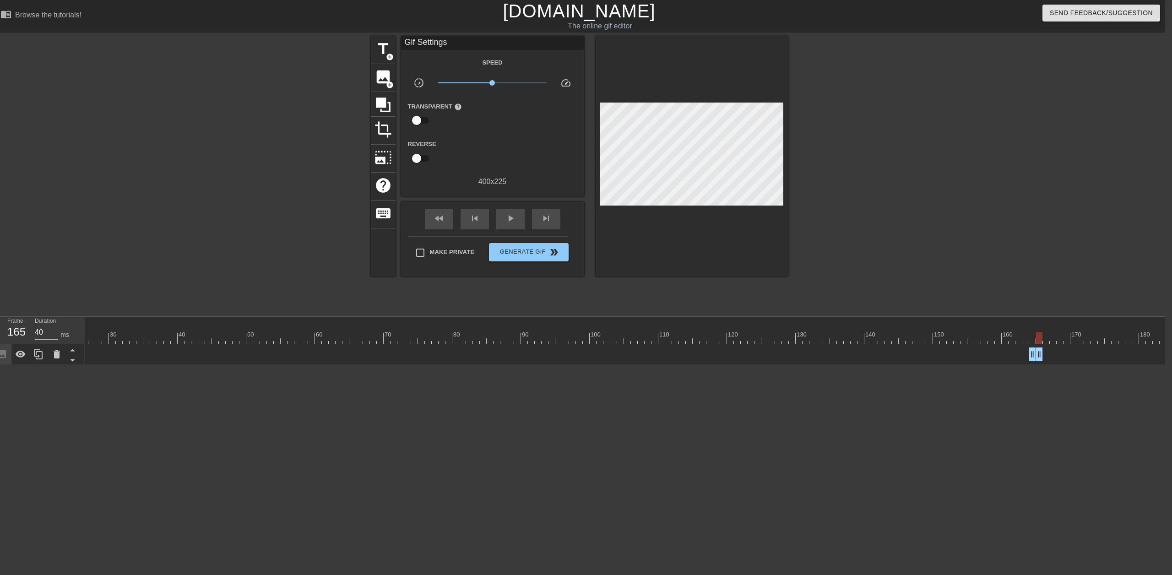
scroll to position [0, 0]
click at [512, 219] on span "play_arrow" at bounding box center [510, 218] width 11 height 11
type input "40"
click at [538, 247] on span "Generate Gif double_arrow" at bounding box center [528, 252] width 72 height 11
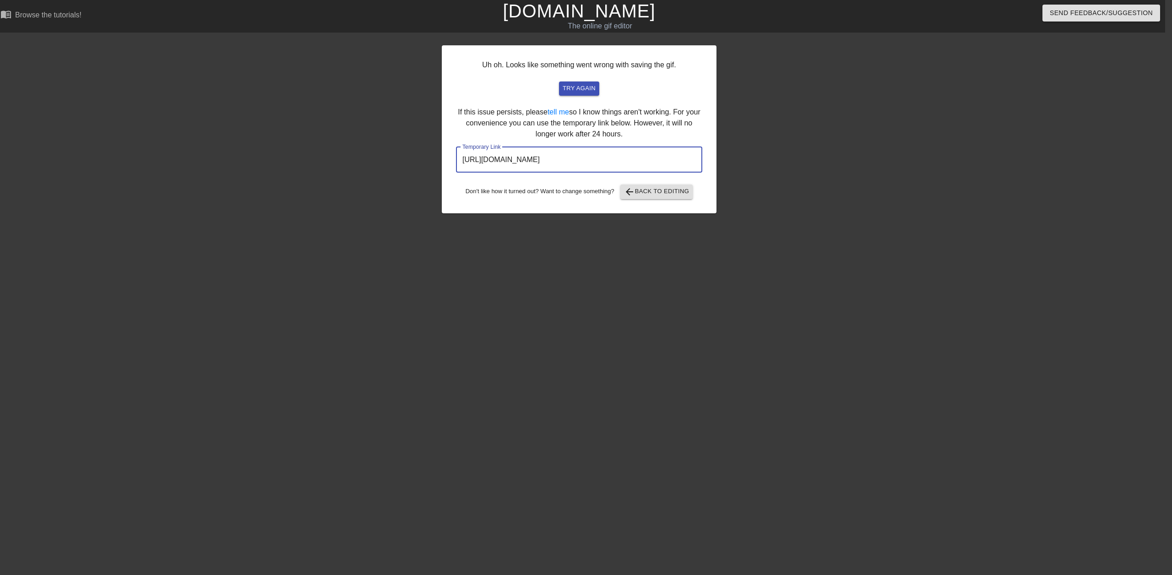
drag, startPoint x: 666, startPoint y: 167, endPoint x: 452, endPoint y: 146, distance: 214.7
click at [452, 146] on div "Uh oh. Looks like something went wrong with saving the gif. try again If this i…" at bounding box center [579, 129] width 275 height 168
